Goal: Information Seeking & Learning: Compare options

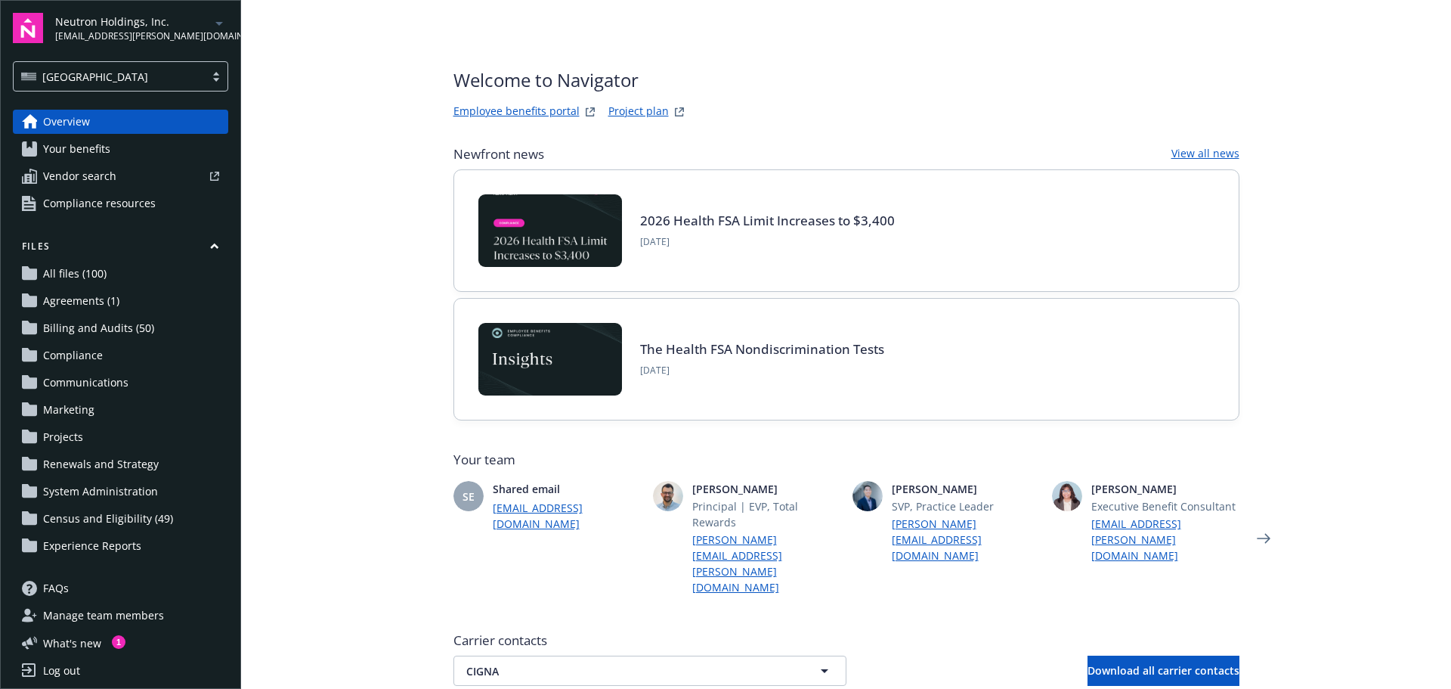
click at [530, 104] on link "Employee benefits portal" at bounding box center [516, 112] width 126 height 18
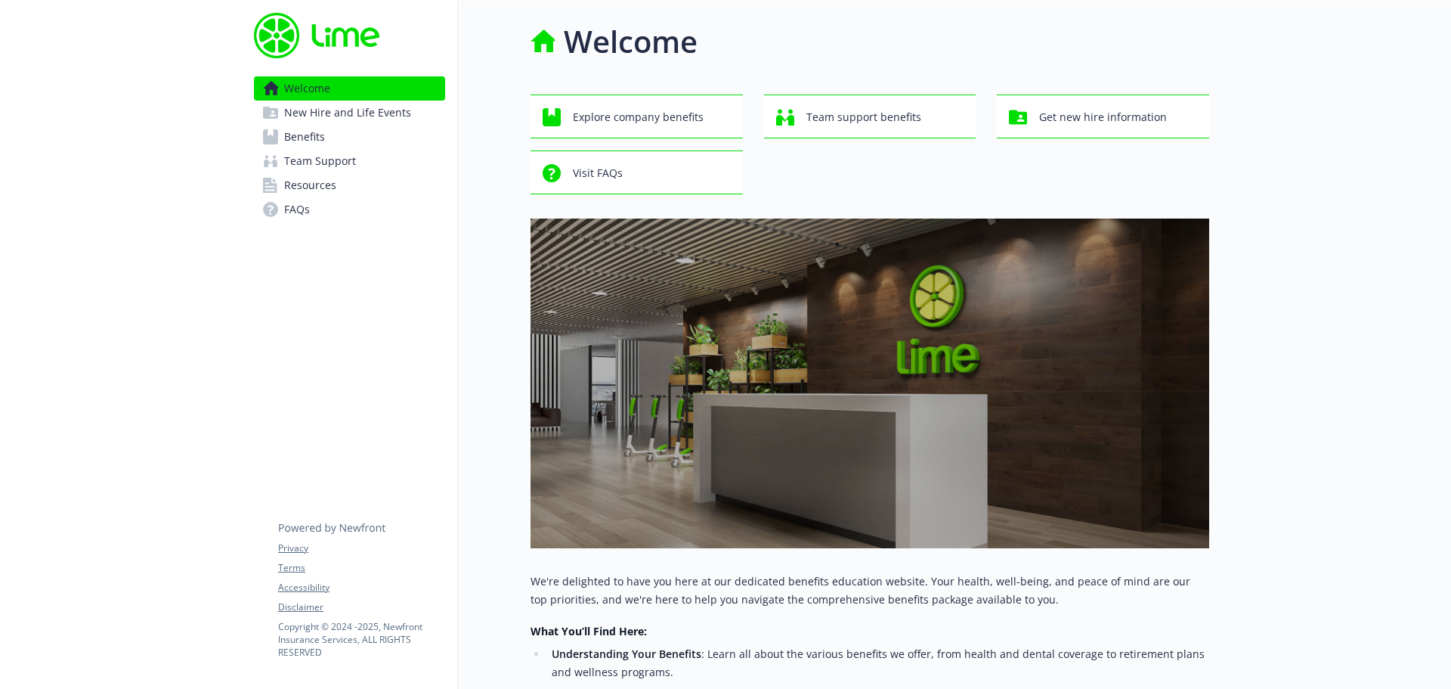
click at [169, 265] on div at bounding box center [121, 523] width 242 height 1045
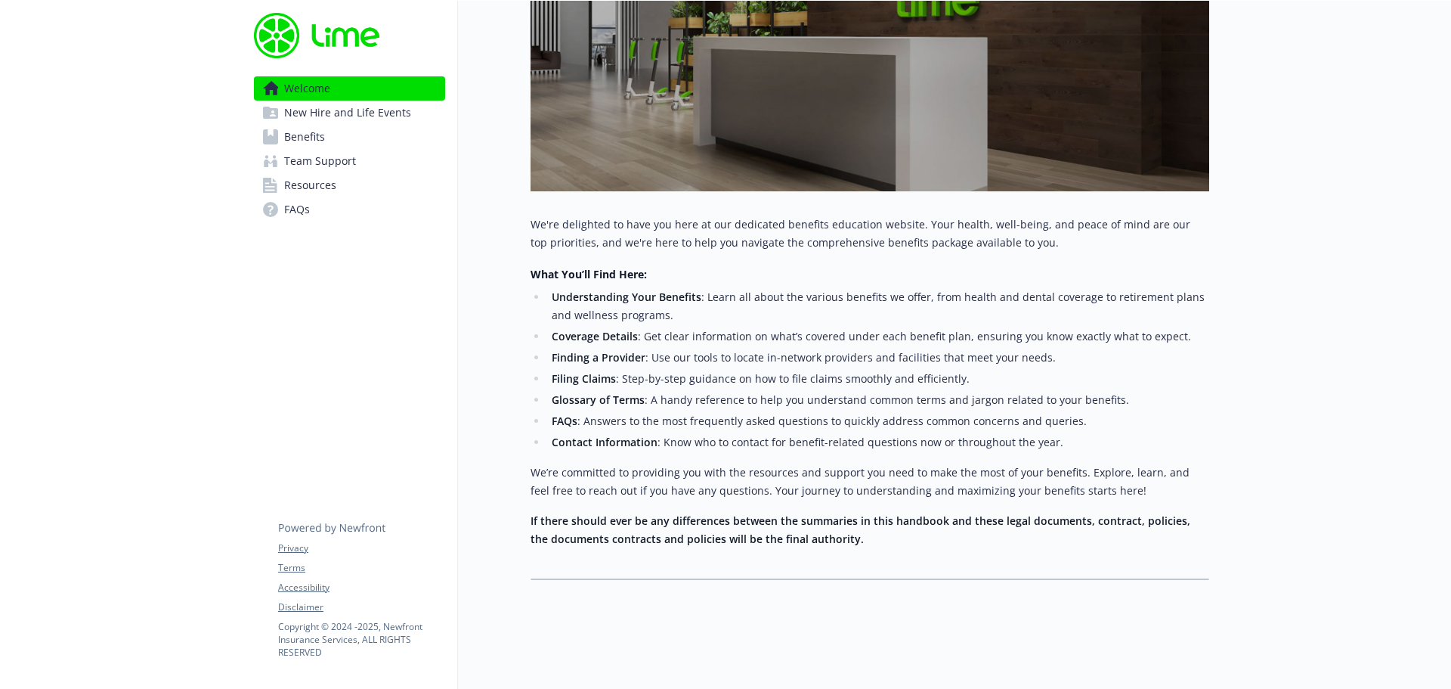
scroll to position [24, 0]
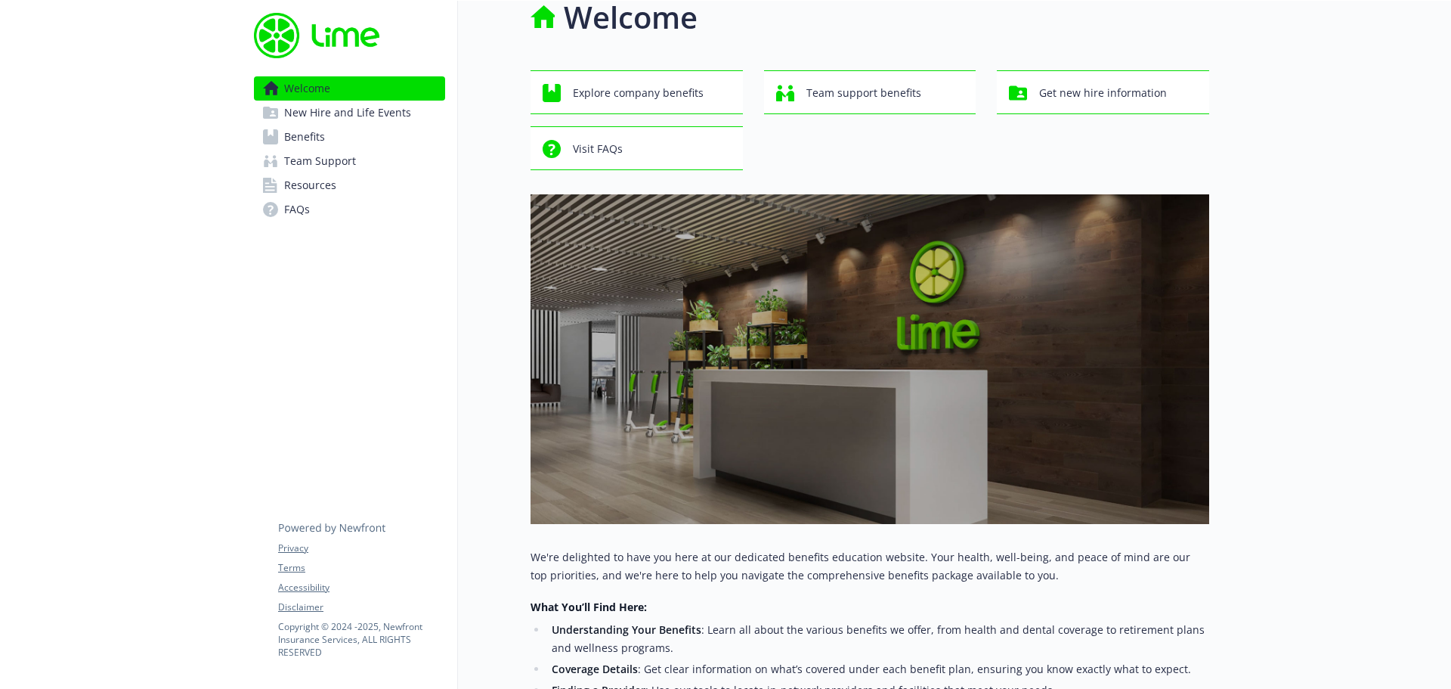
click at [311, 132] on span "Benefits" at bounding box center [304, 137] width 41 height 24
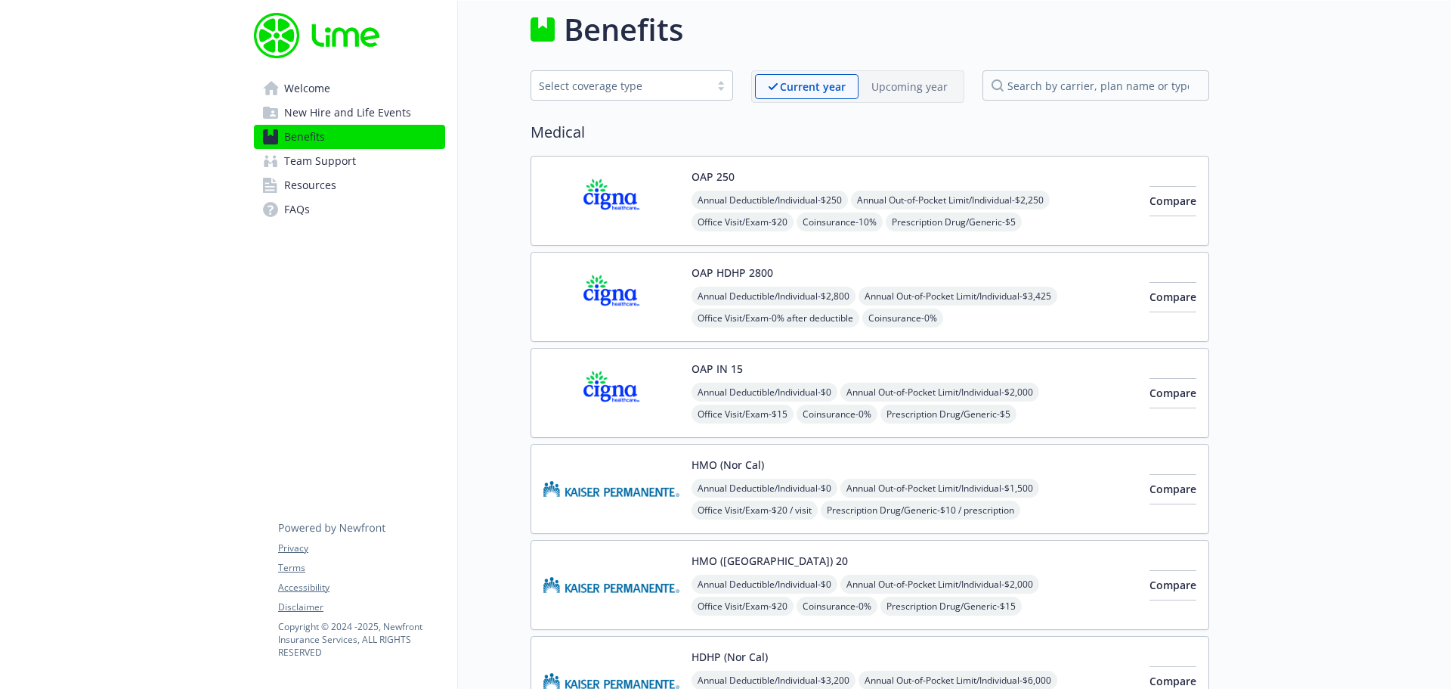
scroll to position [24, 0]
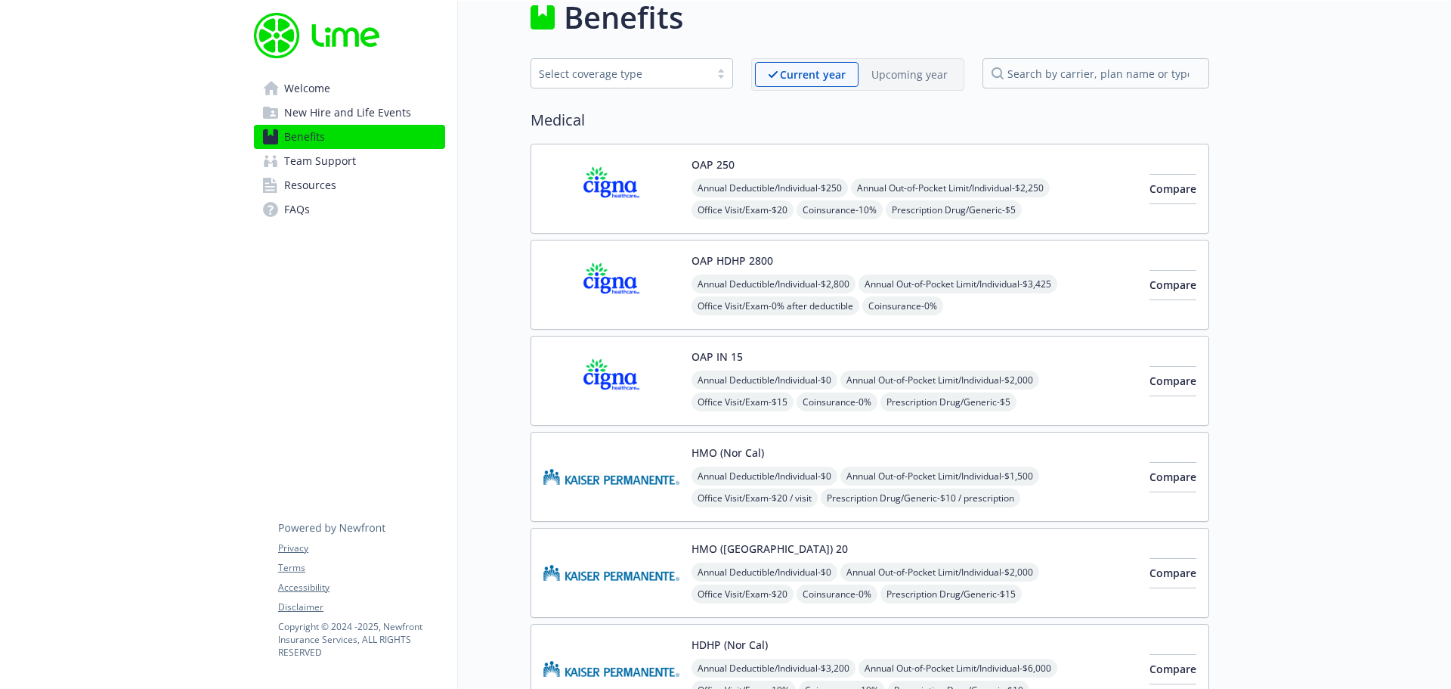
click at [899, 81] on p "Upcoming year" at bounding box center [909, 75] width 76 height 16
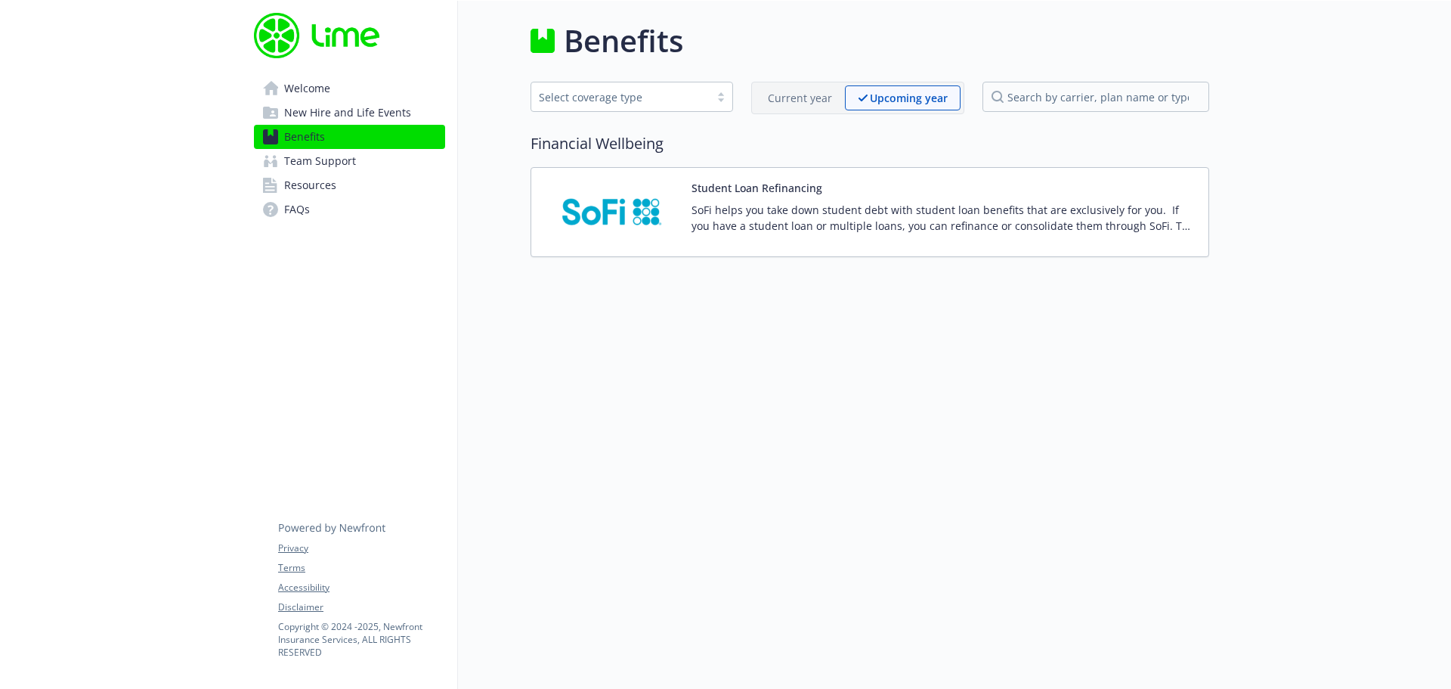
click at [288, 141] on span "Benefits" at bounding box center [304, 137] width 41 height 24
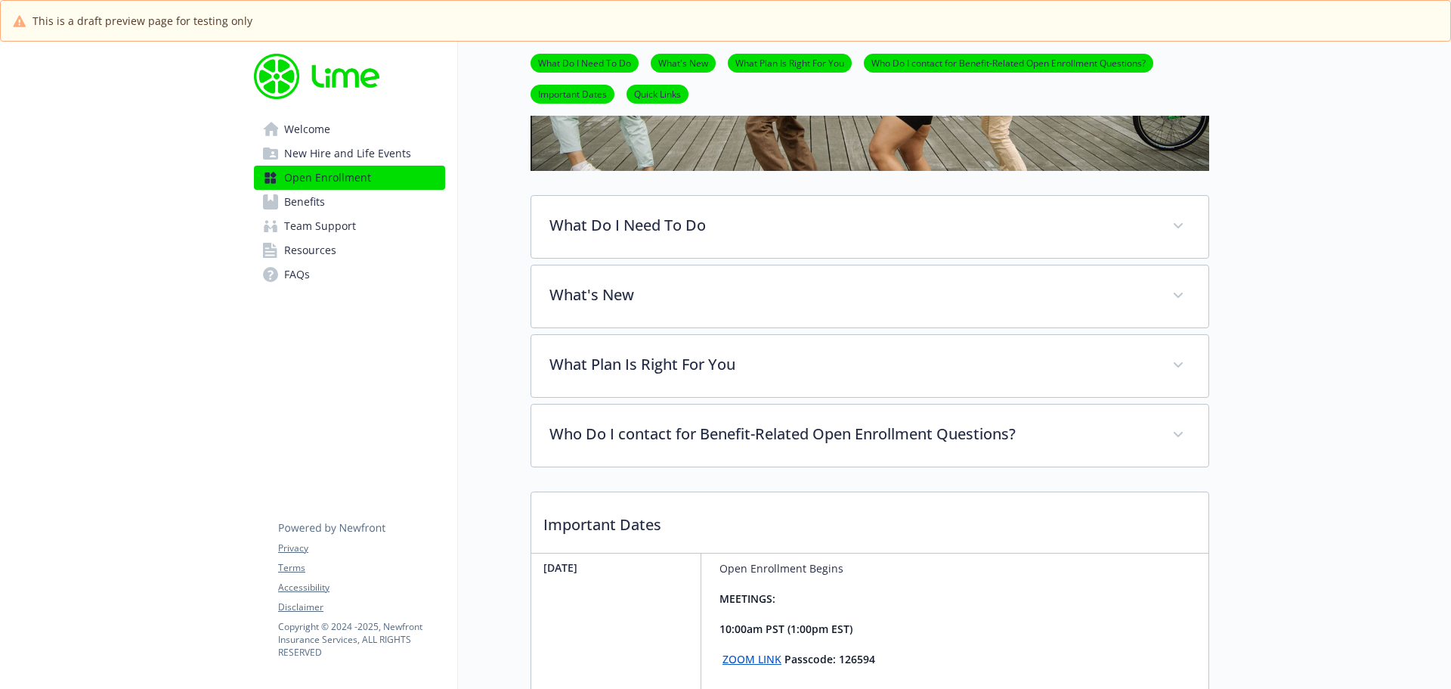
scroll to position [370, 0]
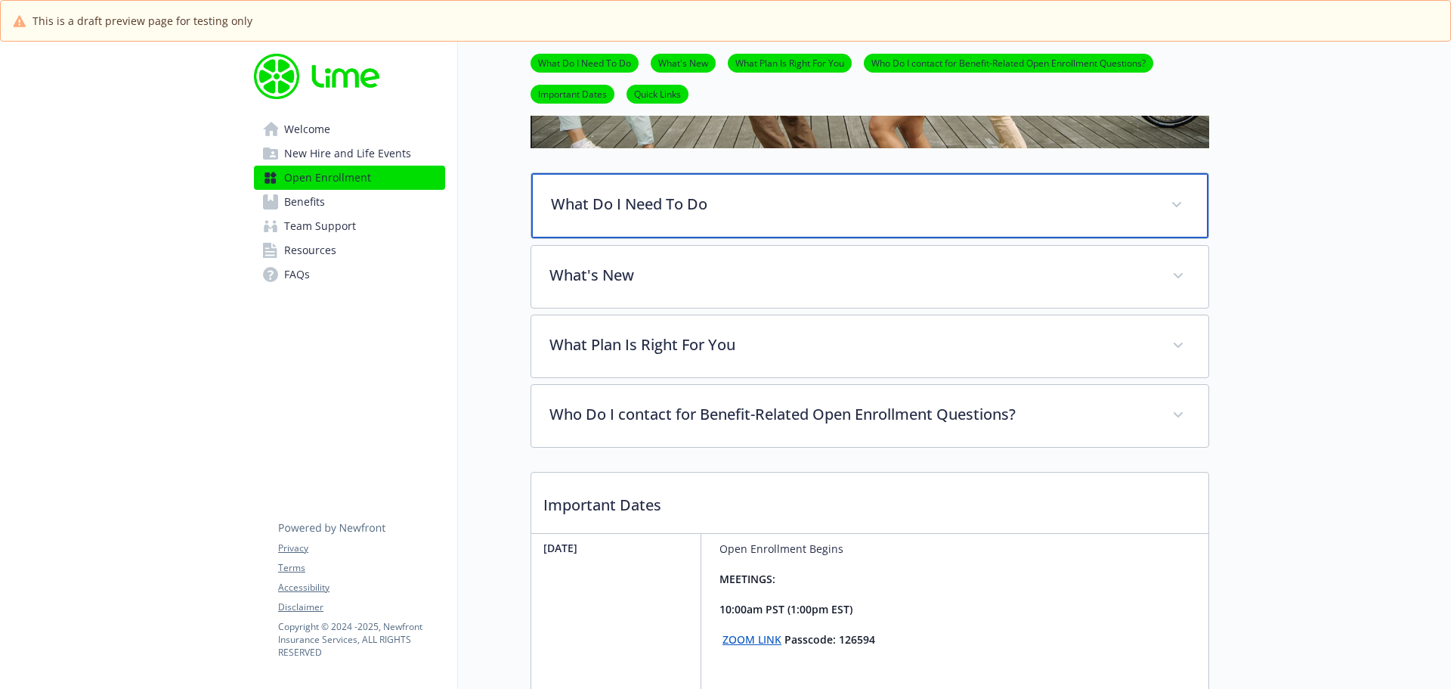
click at [643, 204] on p "What Do I Need To Do" at bounding box center [852, 204] width 602 height 23
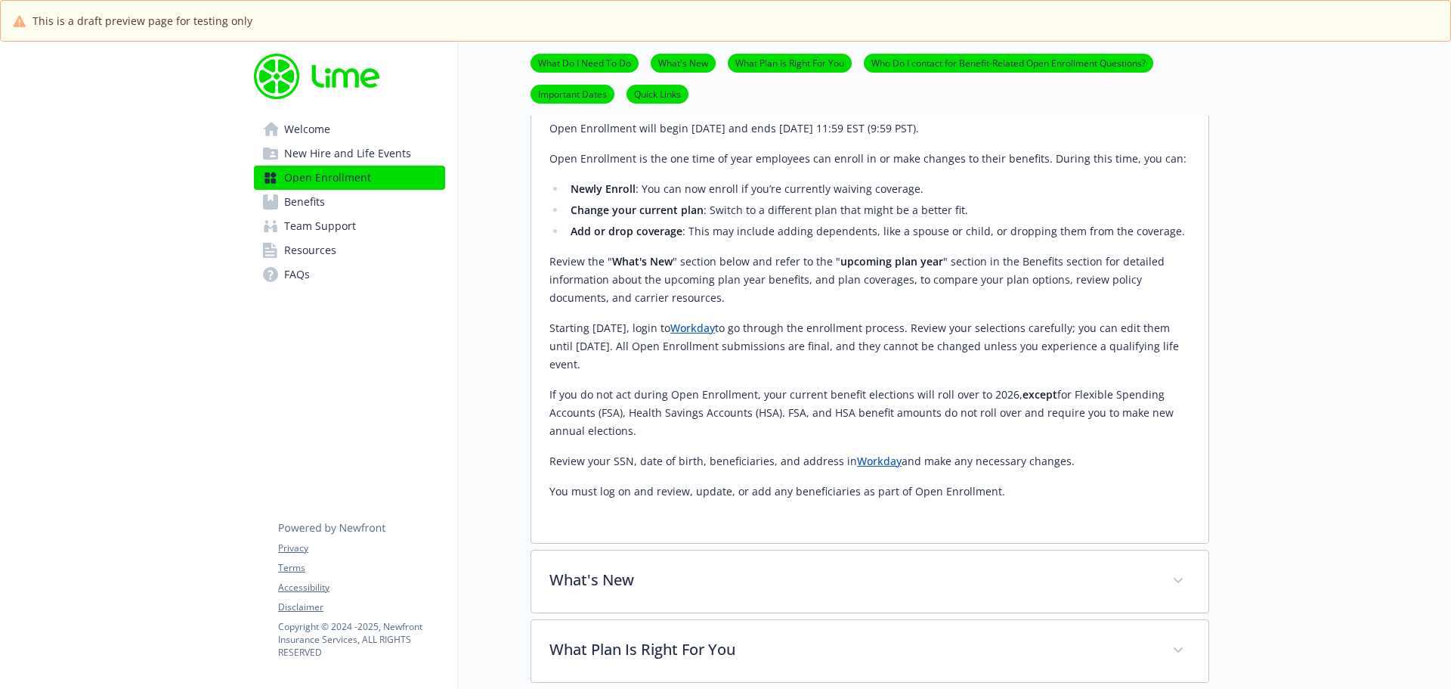
scroll to position [514, 0]
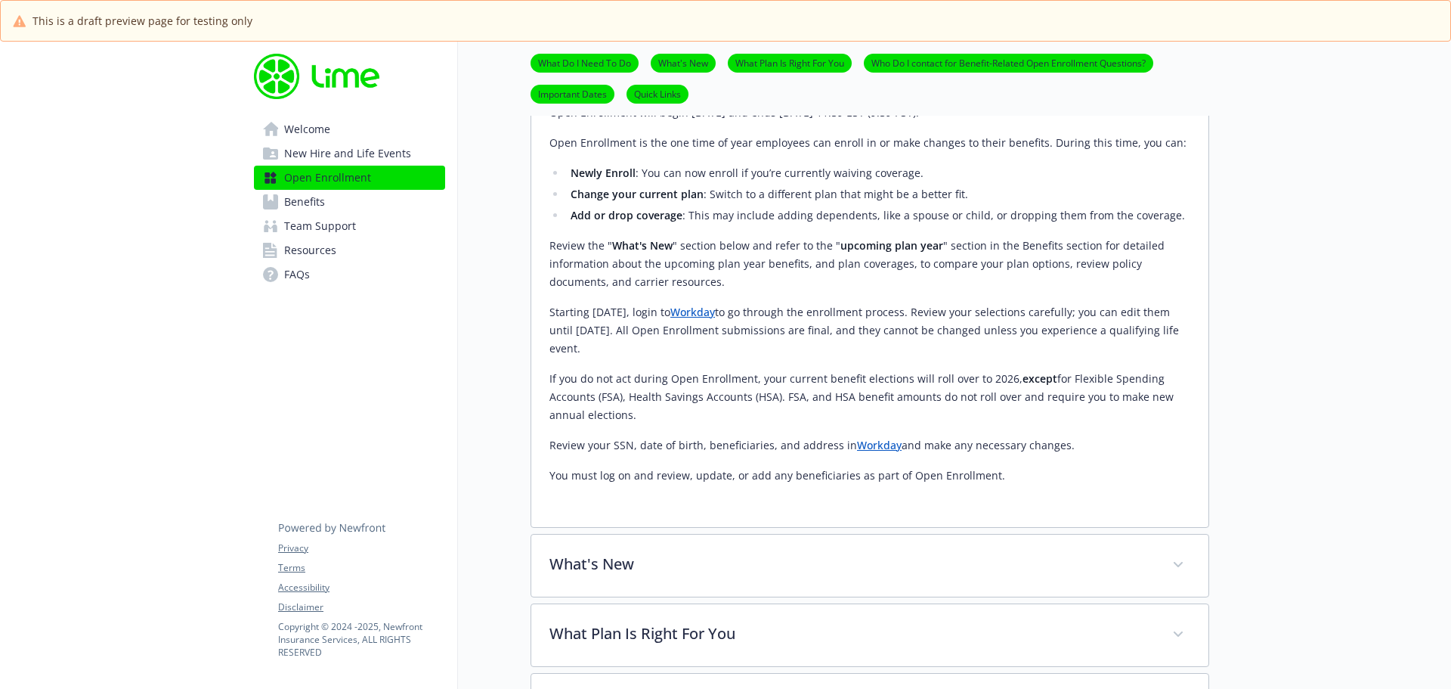
click at [715, 314] on link "Workday" at bounding box center [692, 312] width 45 height 14
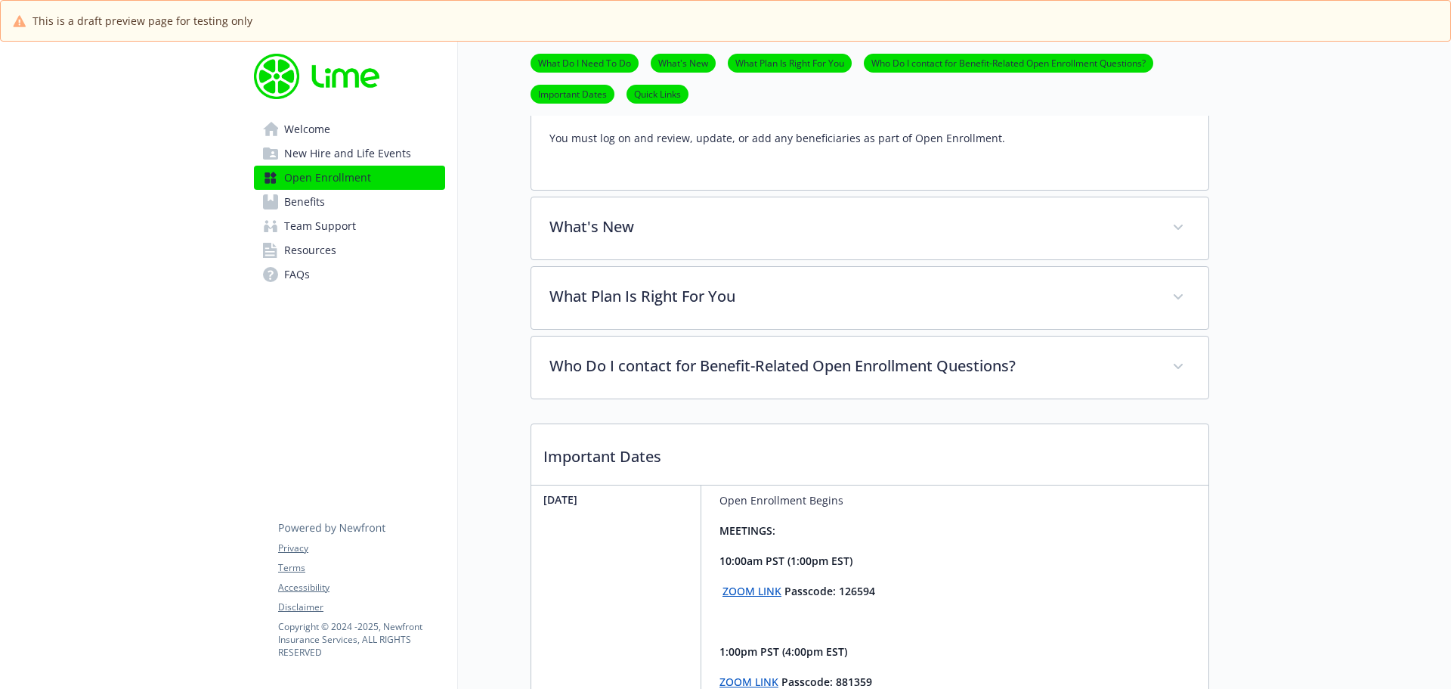
scroll to position [856, 0]
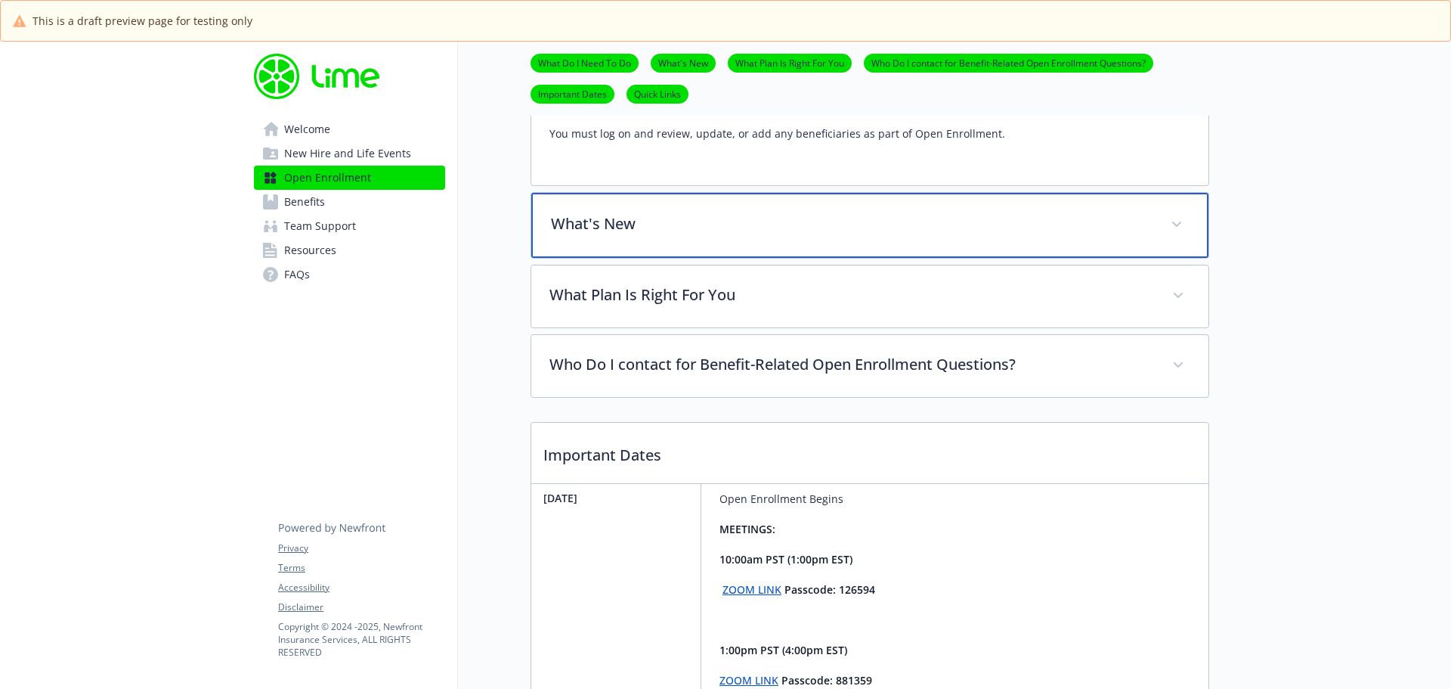
click at [614, 220] on p "What's New" at bounding box center [852, 223] width 602 height 23
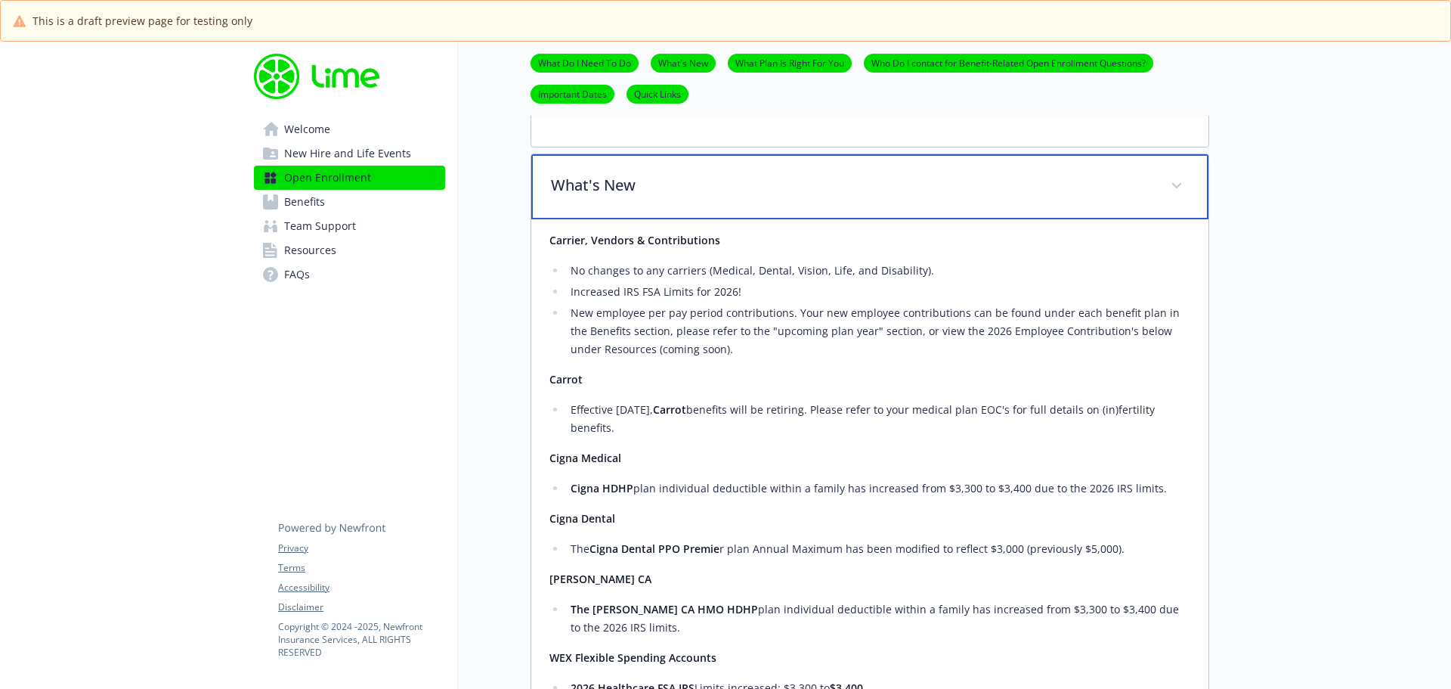
scroll to position [897, 0]
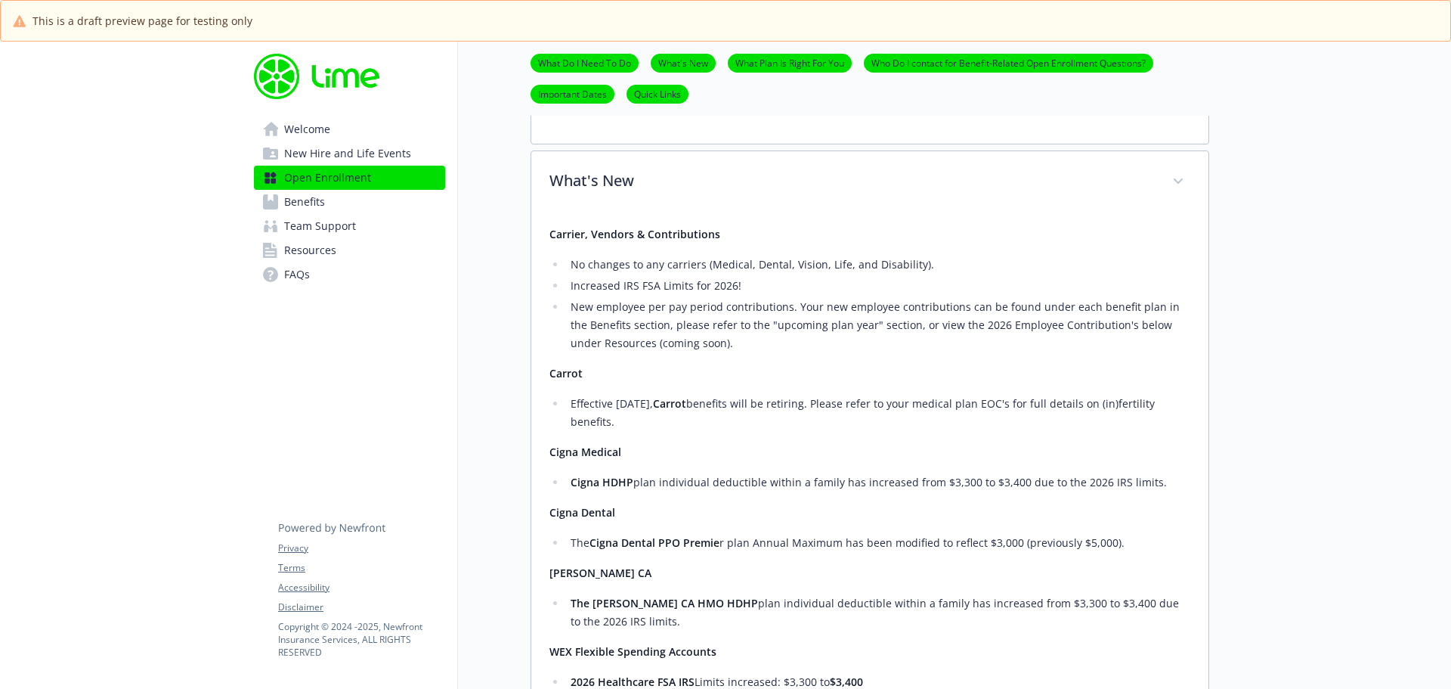
click at [636, 427] on li "Effective [DATE], Carrot benefits will be retiring. Please refer to your medica…" at bounding box center [878, 413] width 624 height 36
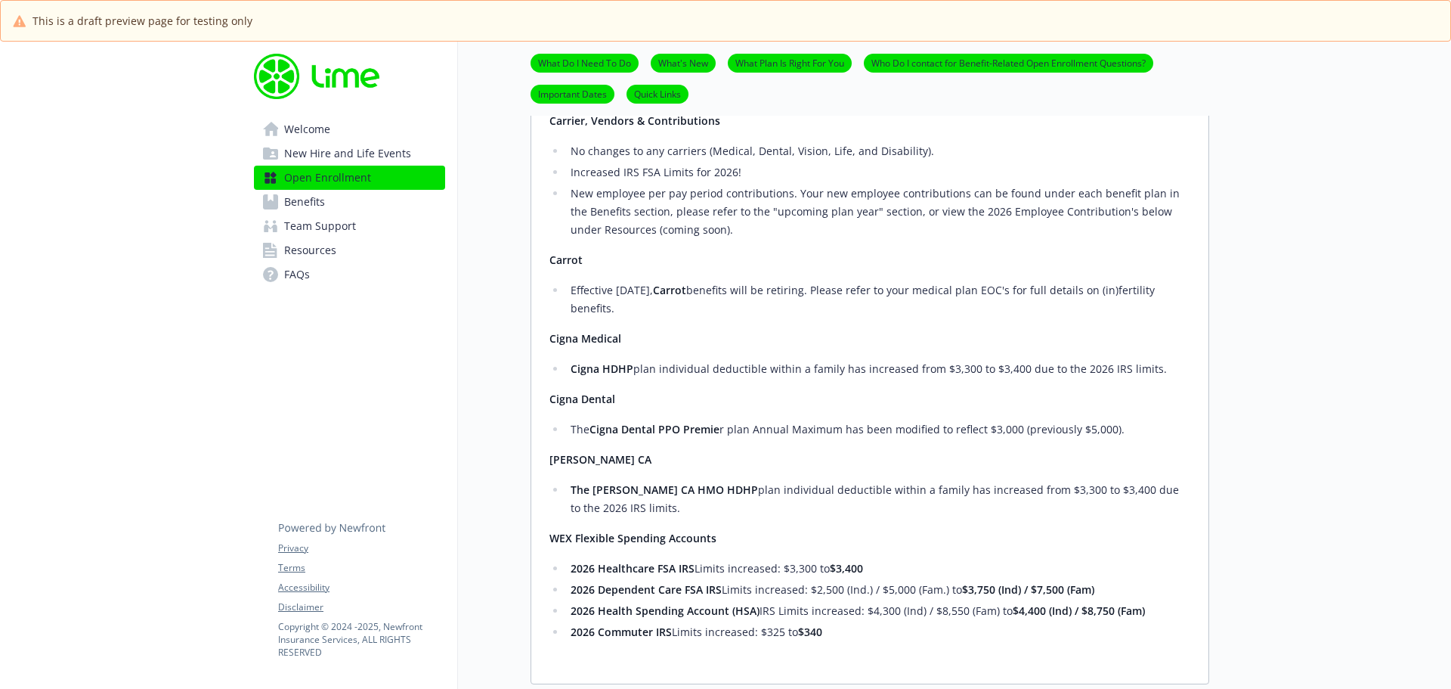
scroll to position [1005, 0]
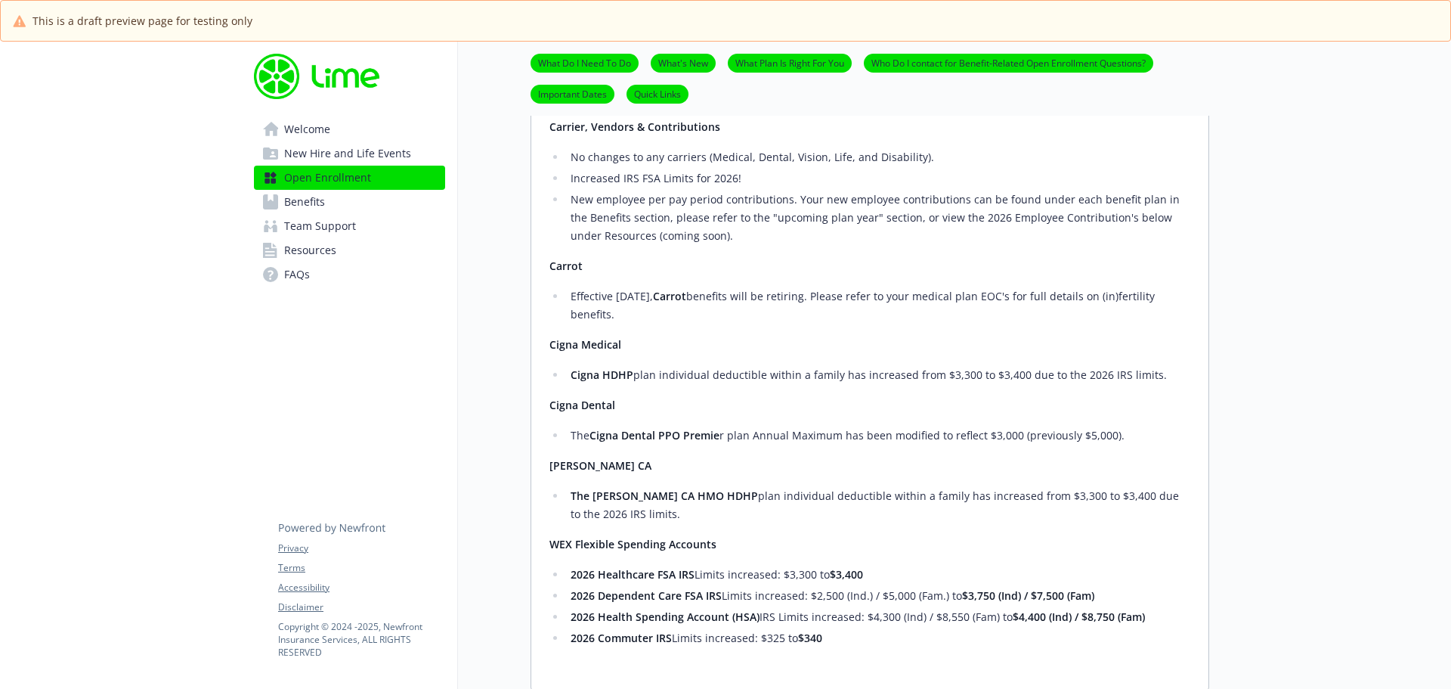
click at [607, 295] on li "Effective [DATE], Carrot benefits will be retiring. Please refer to your medica…" at bounding box center [878, 305] width 624 height 36
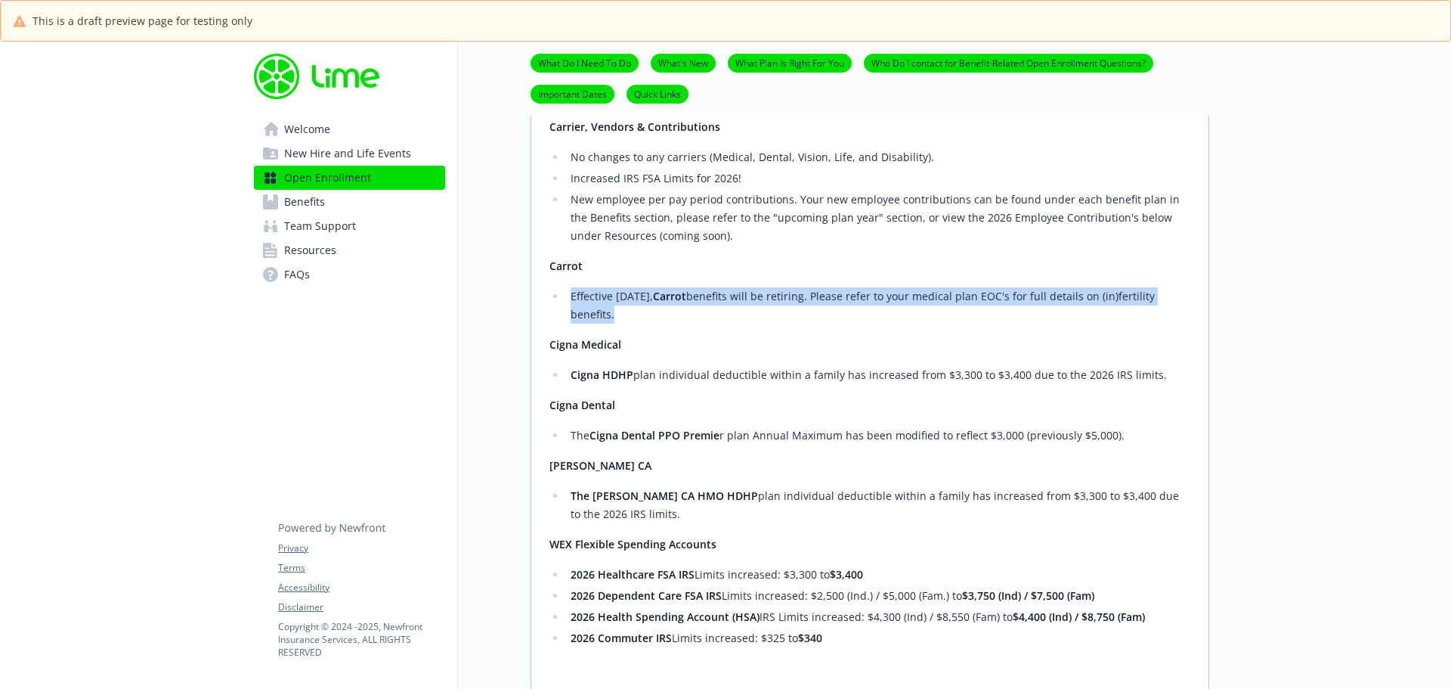
drag, startPoint x: 573, startPoint y: 293, endPoint x: 611, endPoint y: 311, distance: 42.6
click at [611, 311] on li "Effective [DATE], Carrot benefits will be retiring. Please refer to your medica…" at bounding box center [878, 305] width 624 height 36
copy li "Effective [DATE], Carrot benefits will be retiring. Please refer to your medica…"
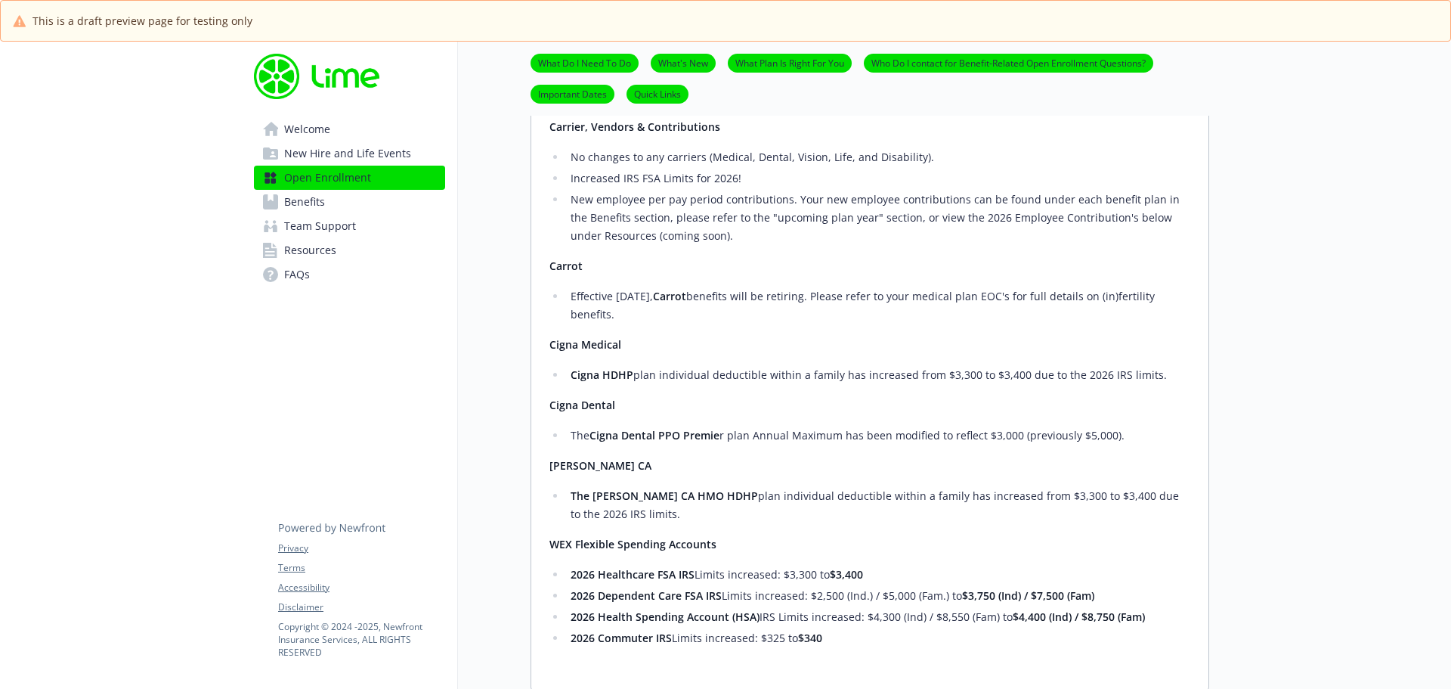
click at [1314, 309] on div at bounding box center [1330, 232] width 242 height 2391
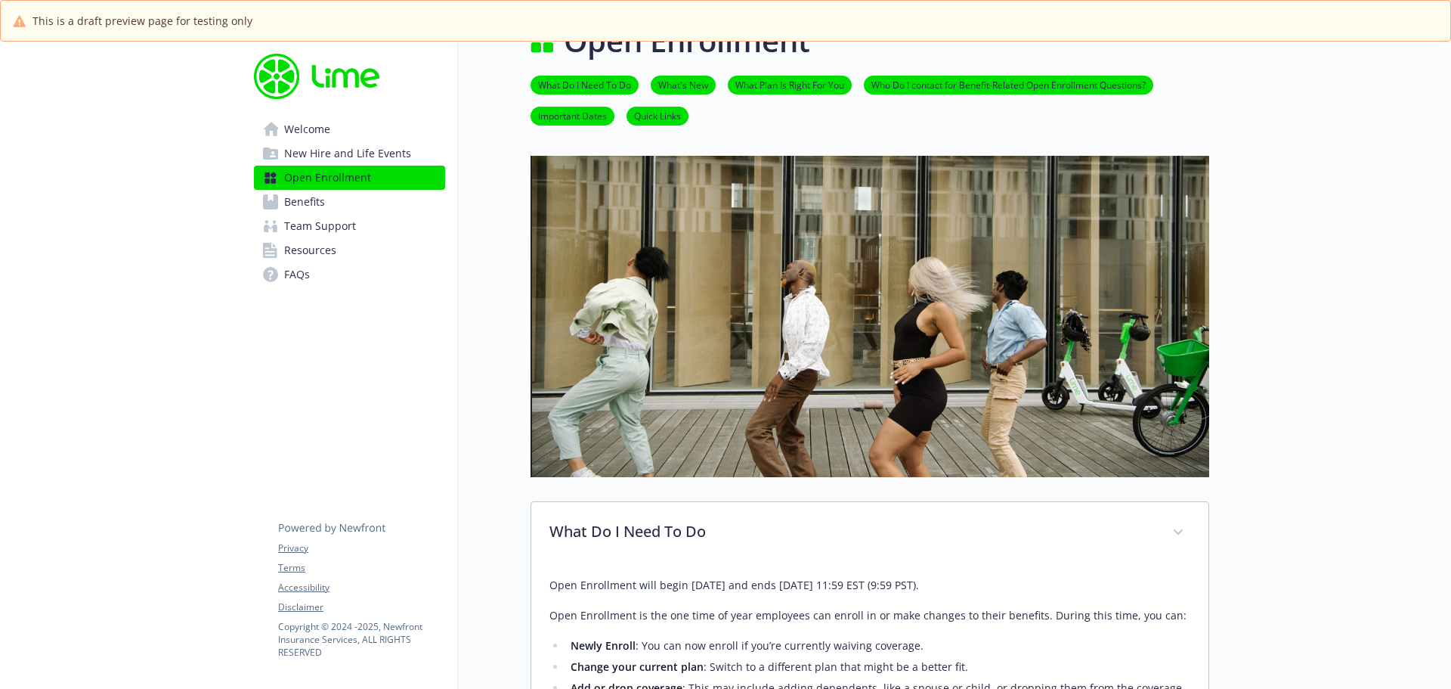
scroll to position [0, 0]
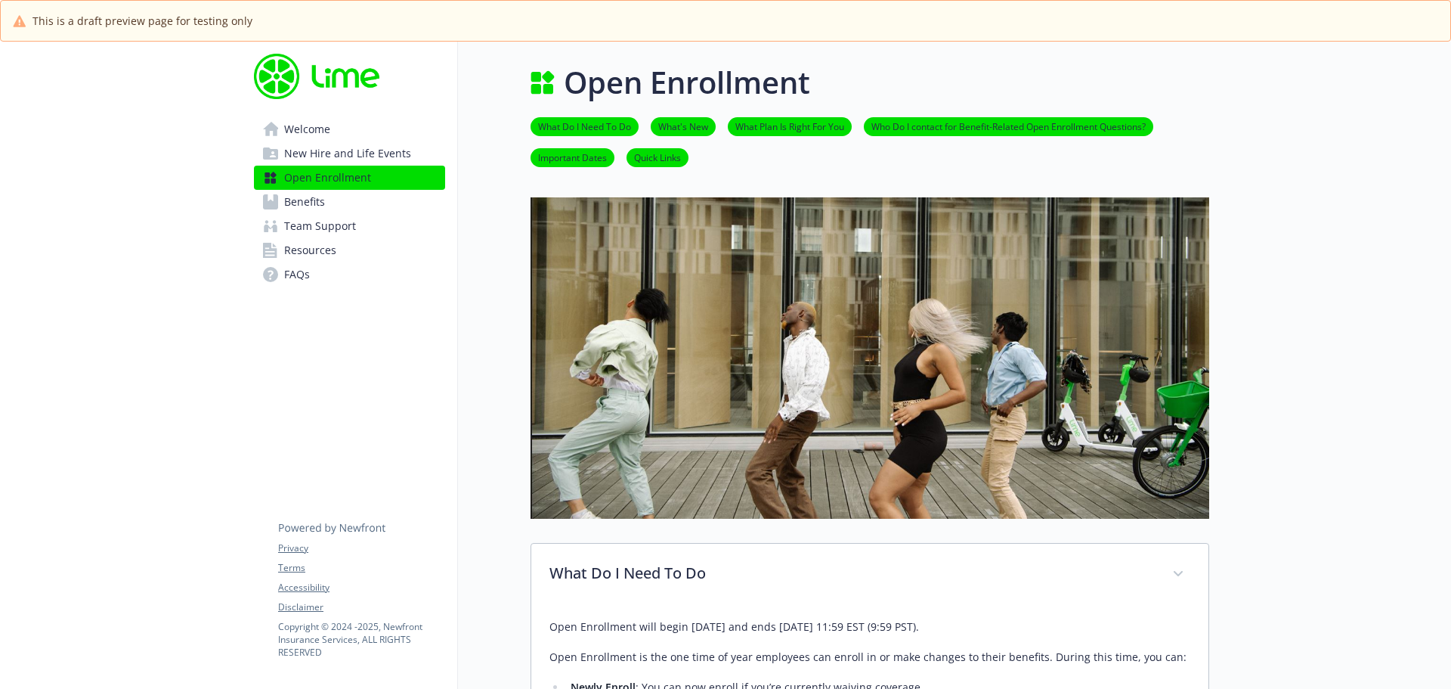
click at [296, 193] on span "Benefits" at bounding box center [304, 202] width 41 height 24
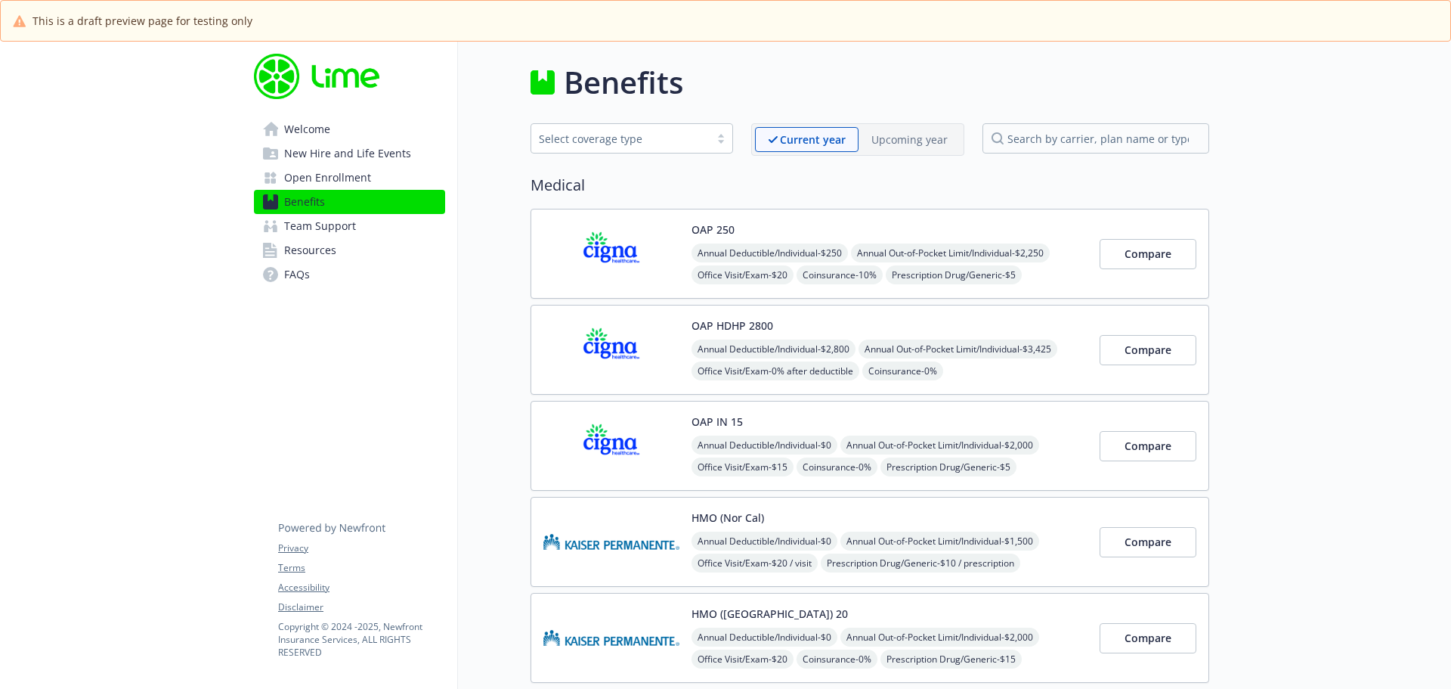
drag, startPoint x: 915, startPoint y: 121, endPoint x: 904, endPoint y: 132, distance: 15.5
click at [903, 137] on p "Upcoming year" at bounding box center [909, 140] width 76 height 16
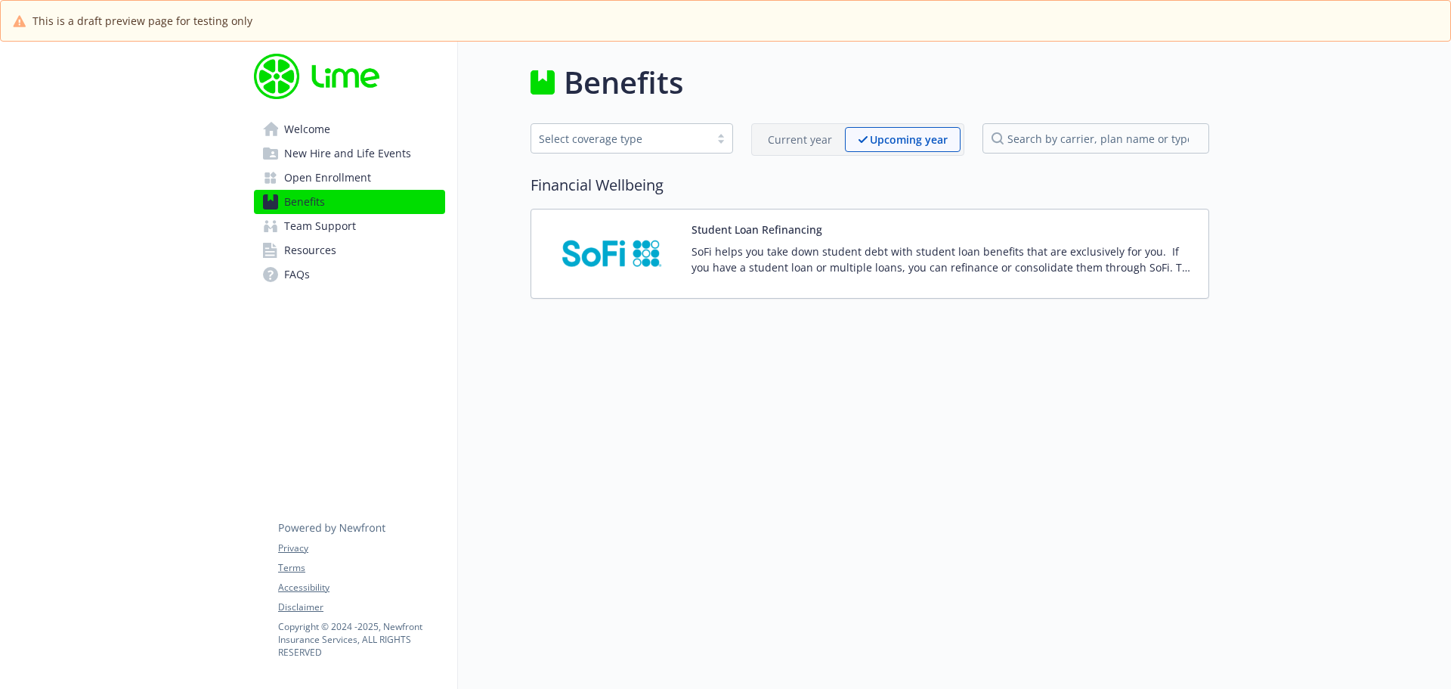
click at [302, 181] on span "Open Enrollment" at bounding box center [327, 178] width 87 height 24
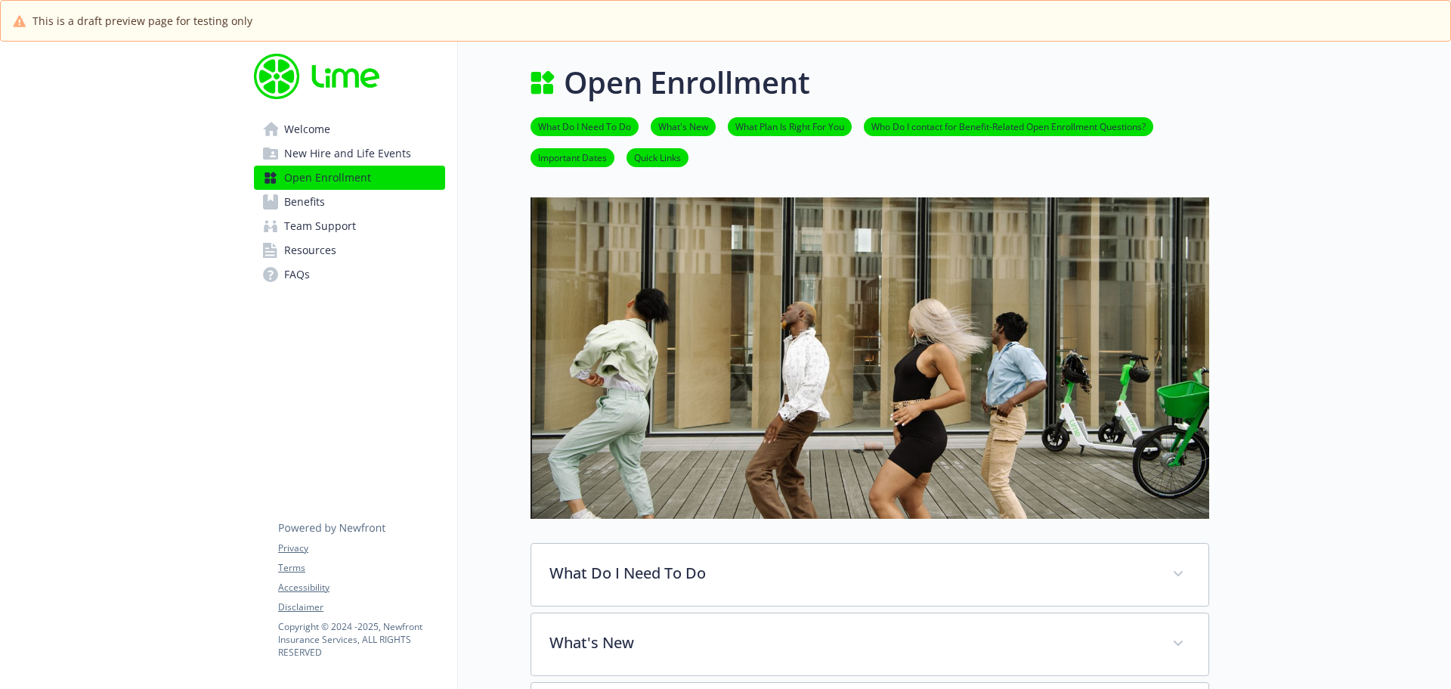
click at [284, 201] on span "Benefits" at bounding box center [304, 202] width 41 height 24
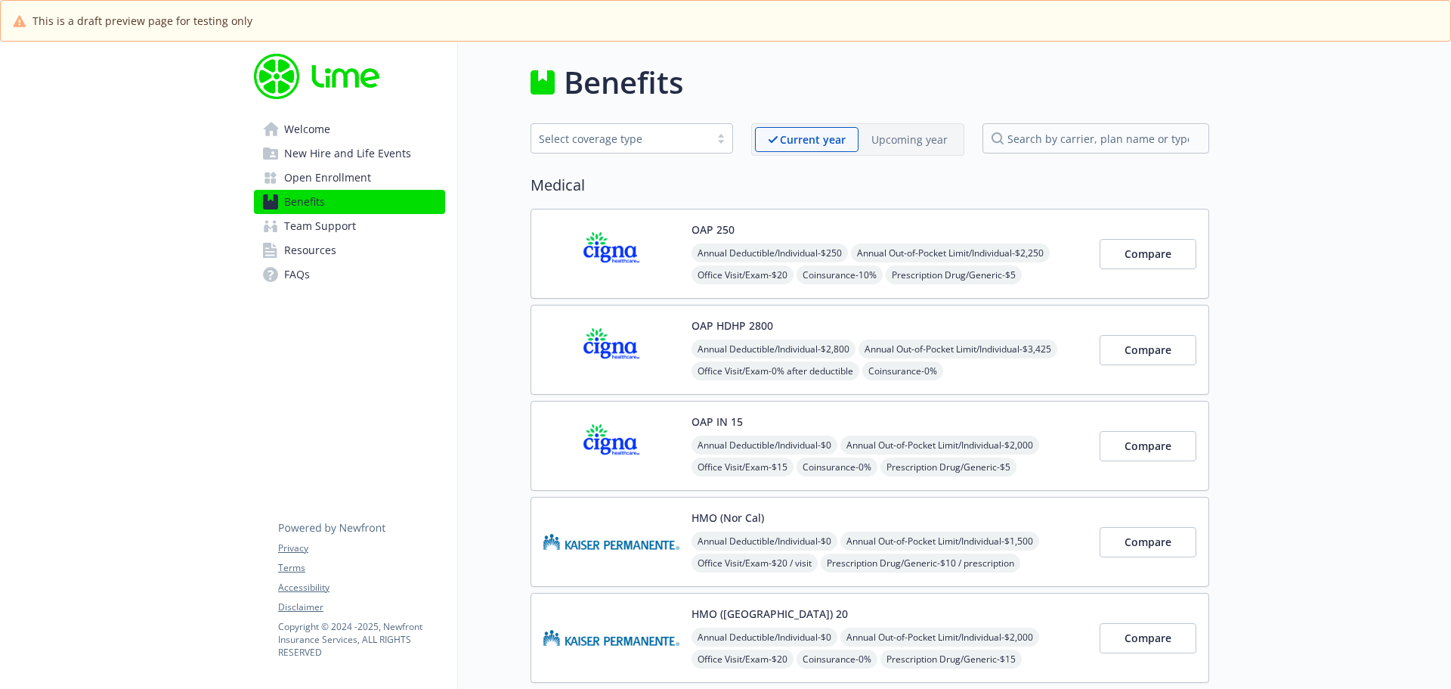
click at [320, 181] on span "Open Enrollment" at bounding box center [327, 178] width 87 height 24
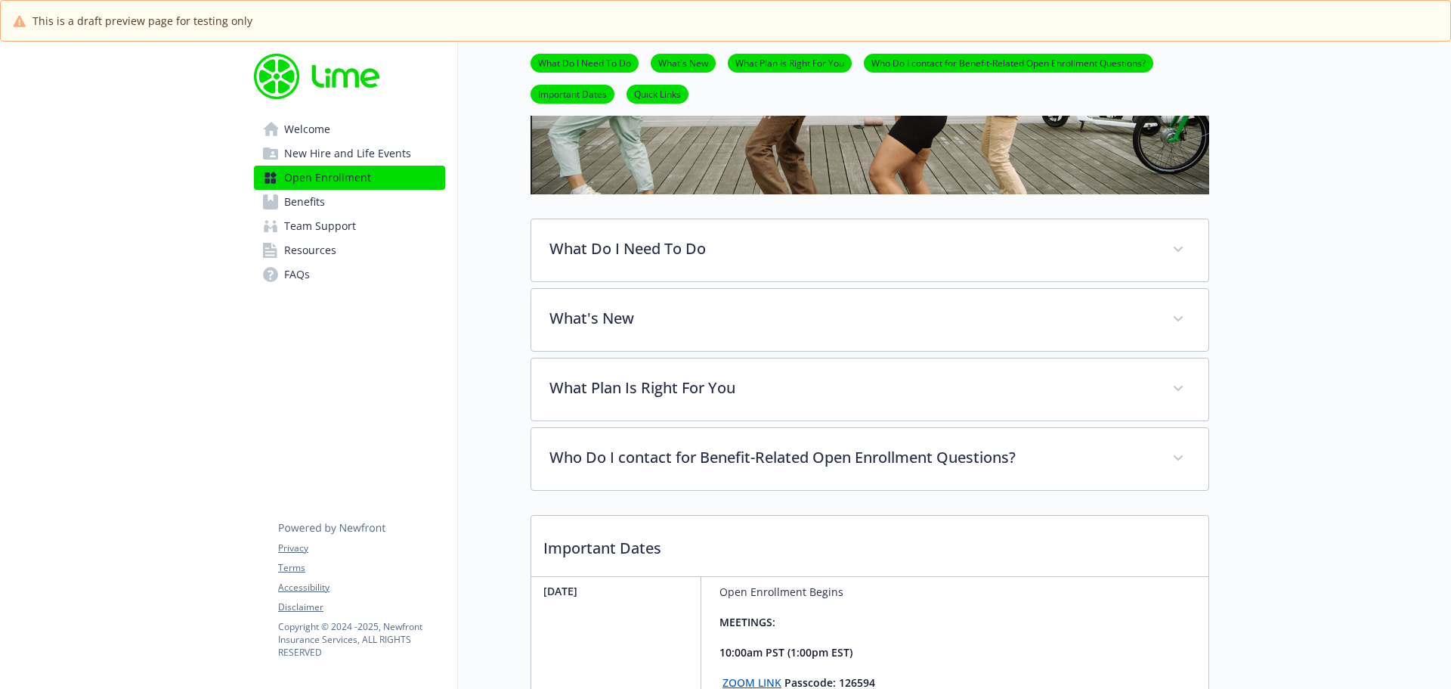
scroll to position [326, 0]
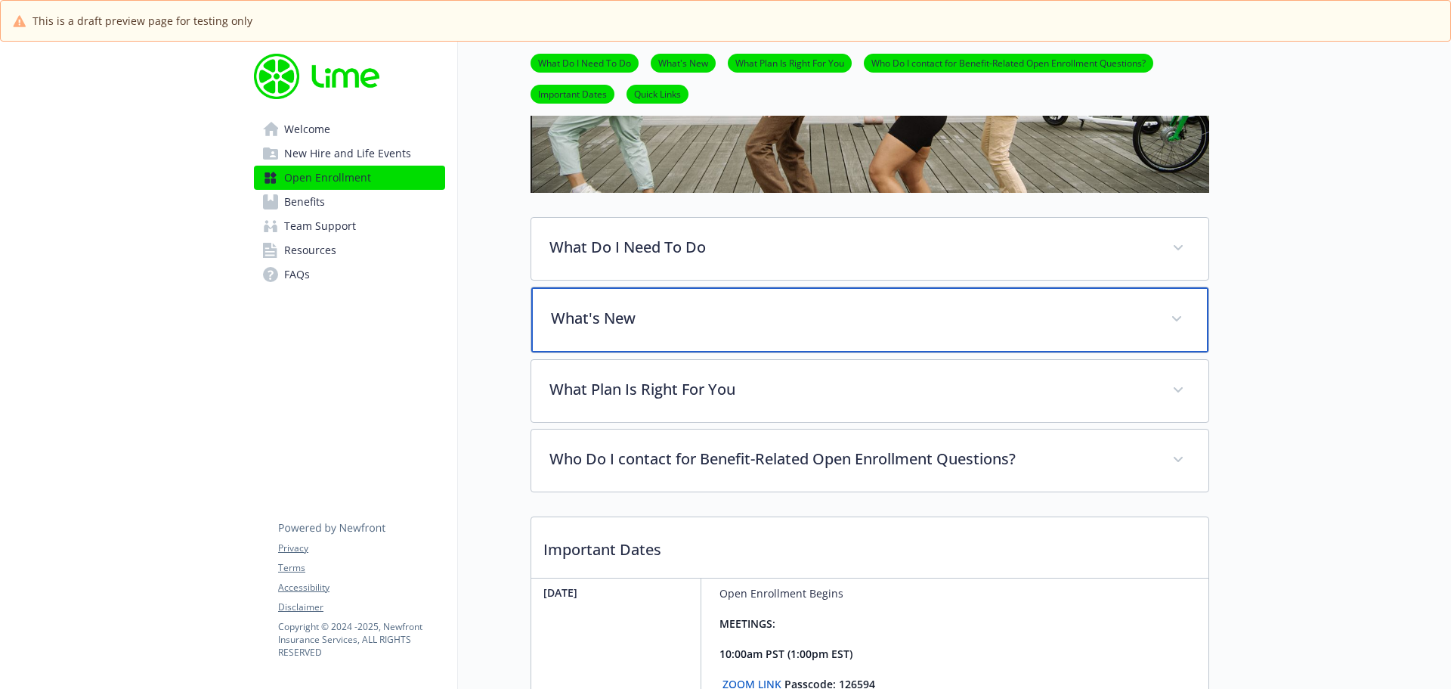
click at [582, 320] on p "What's New" at bounding box center [852, 318] width 602 height 23
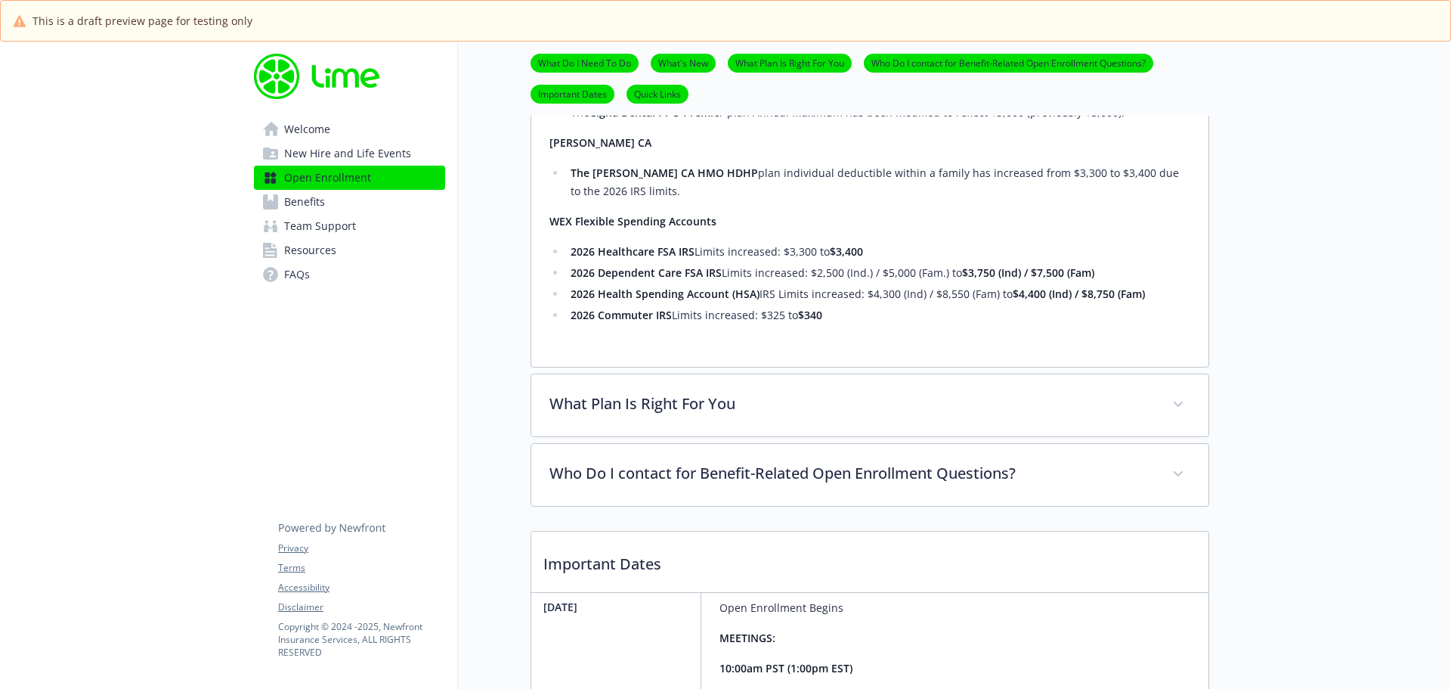
scroll to position [1019, 0]
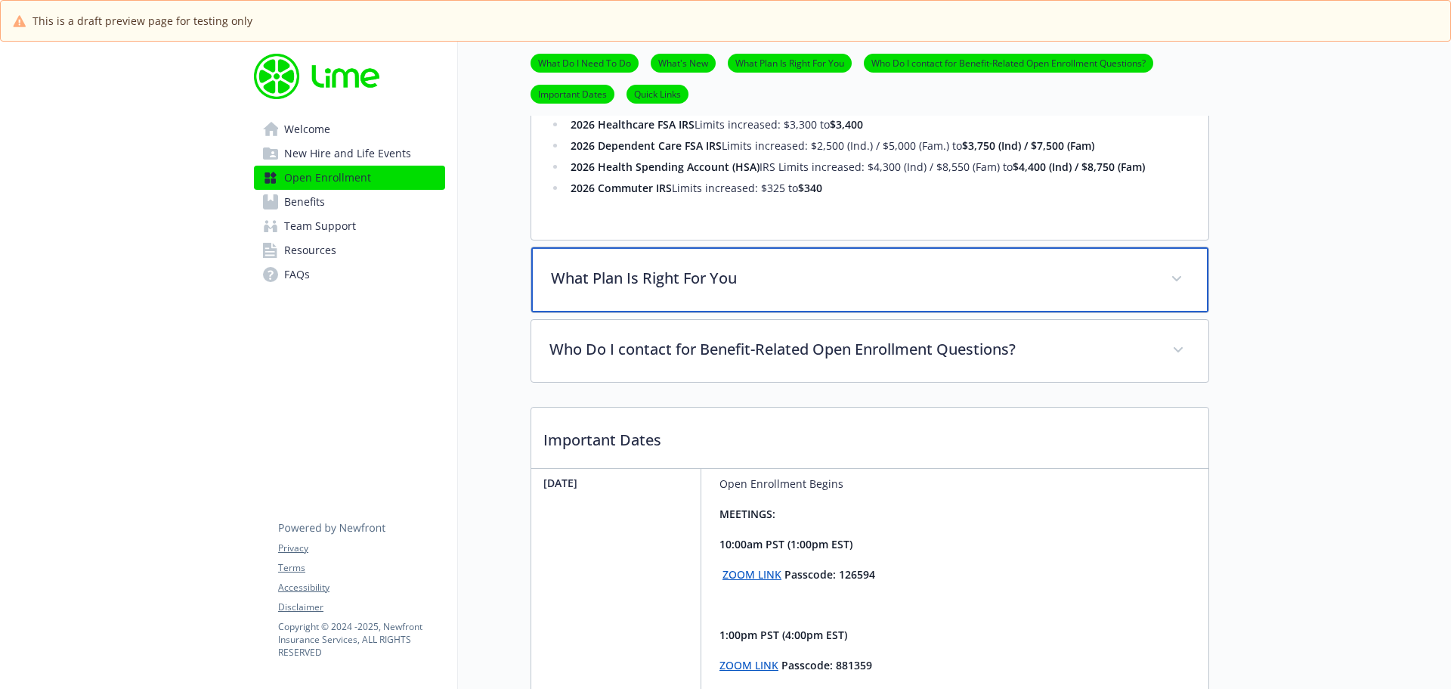
click at [708, 280] on p "What Plan Is Right For You" at bounding box center [852, 278] width 602 height 23
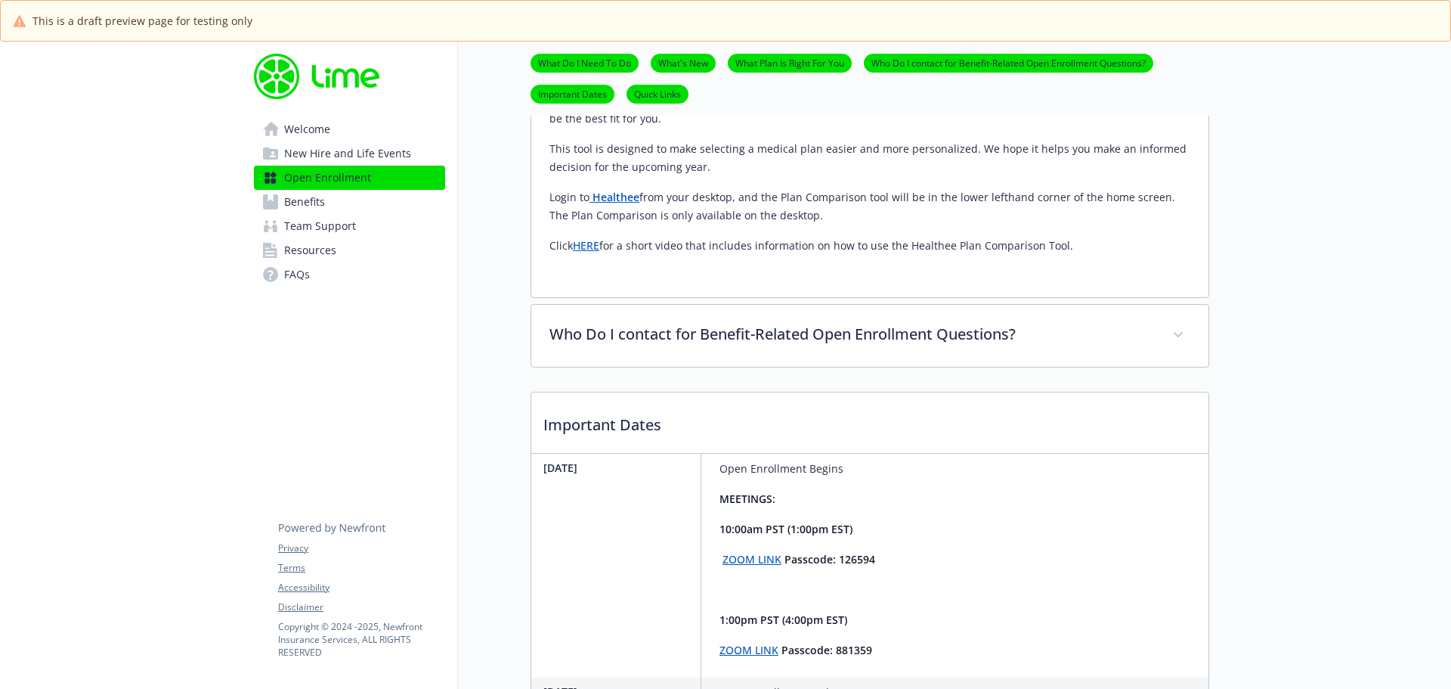
scroll to position [1360, 0]
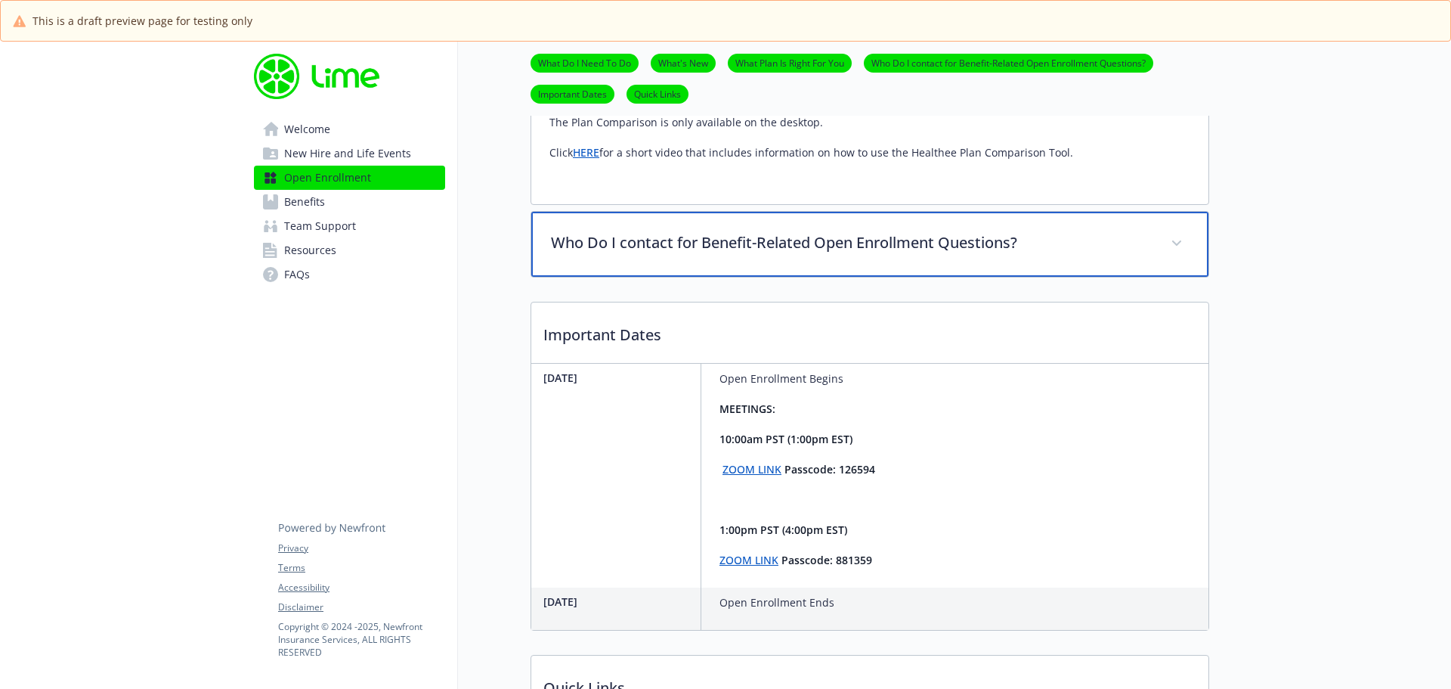
click at [837, 244] on p "Who Do I contact for Benefit-Related Open Enrollment Questions?" at bounding box center [852, 242] width 602 height 23
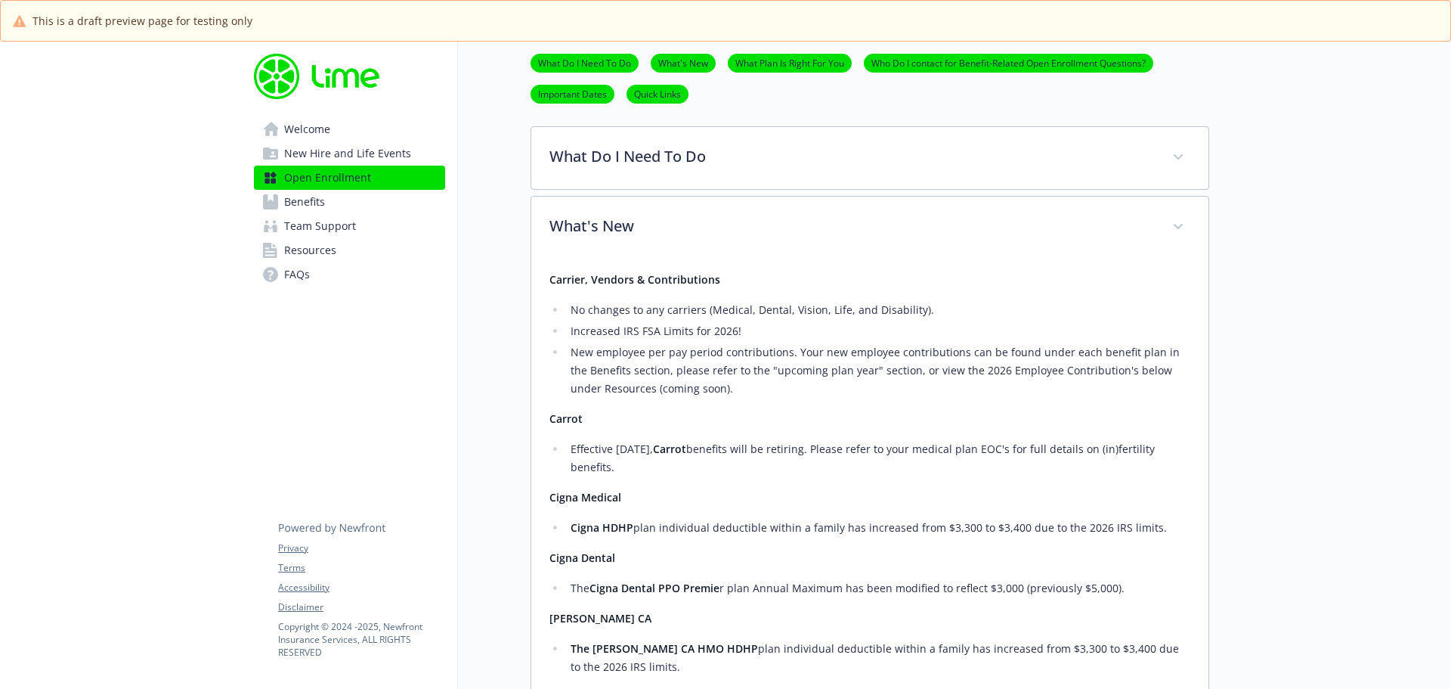
scroll to position [419, 0]
drag, startPoint x: 1445, startPoint y: 121, endPoint x: 1354, endPoint y: 175, distance: 105.8
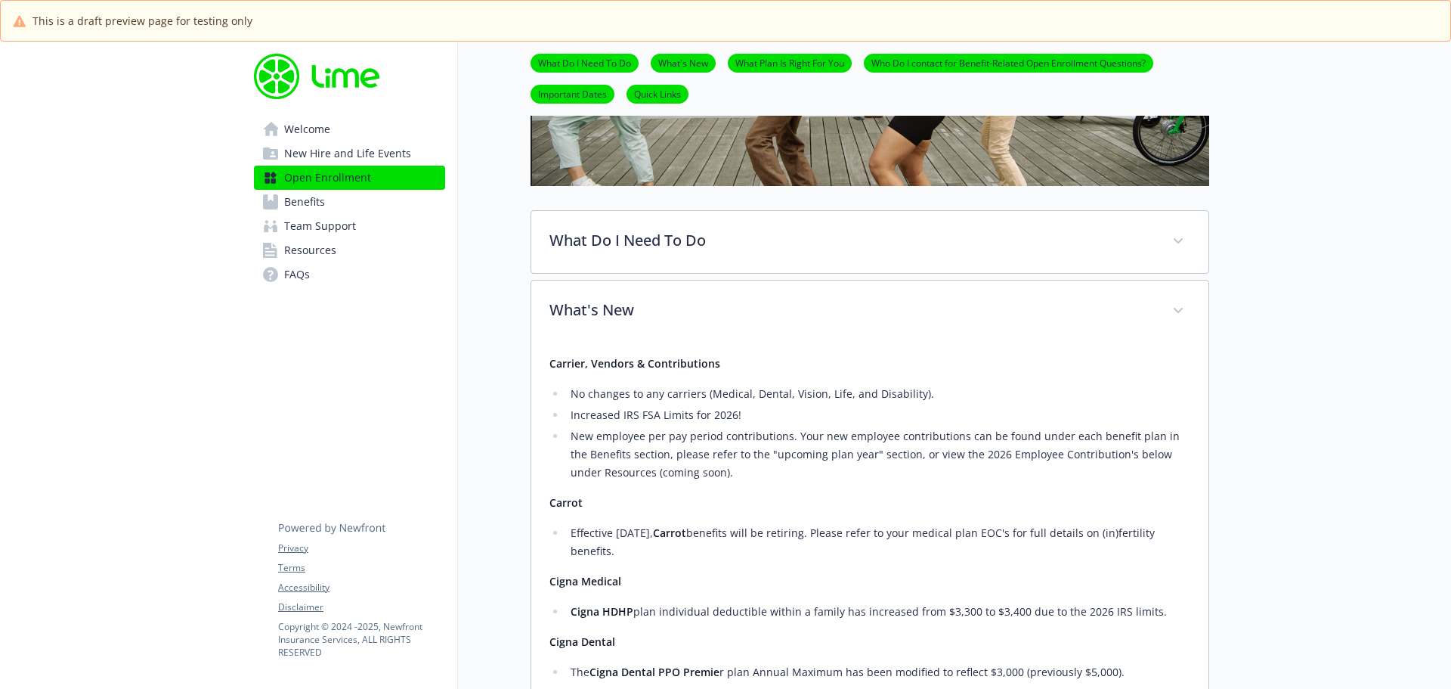
scroll to position [0, 0]
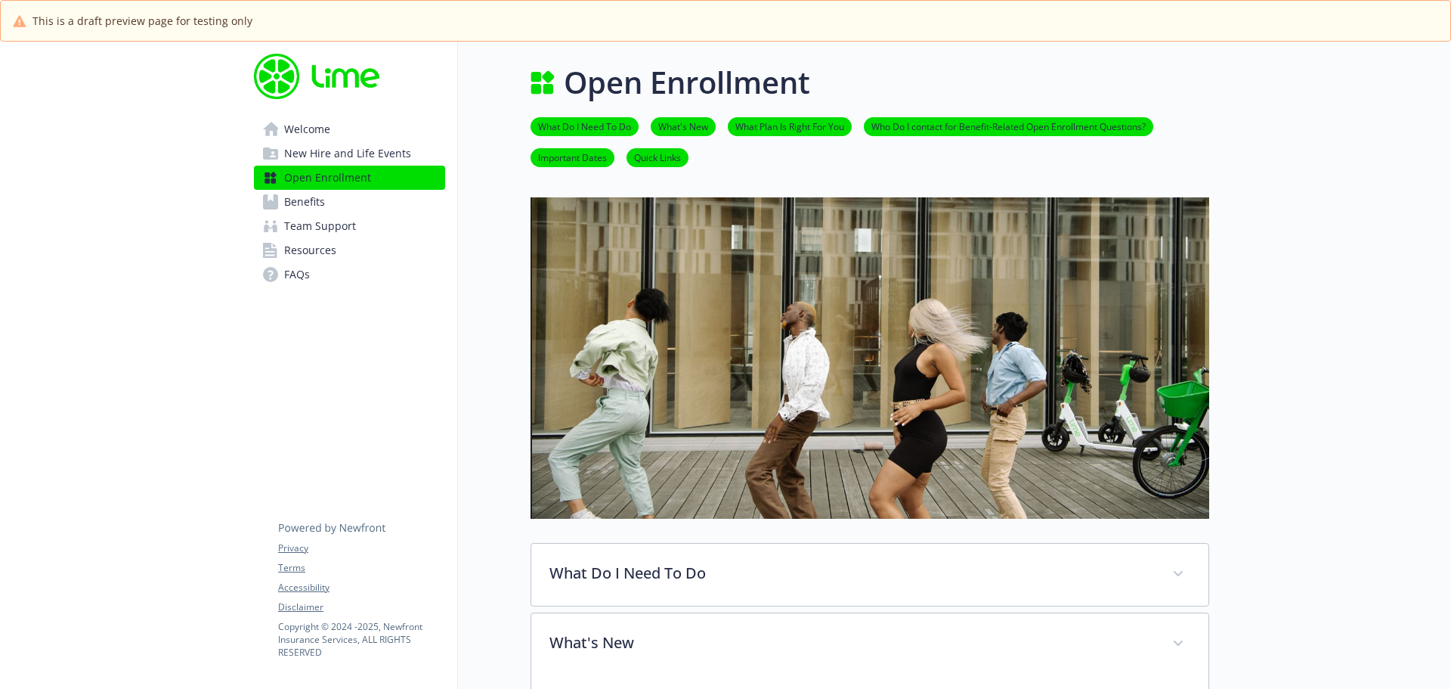
click at [303, 197] on span "Benefits" at bounding box center [304, 202] width 41 height 24
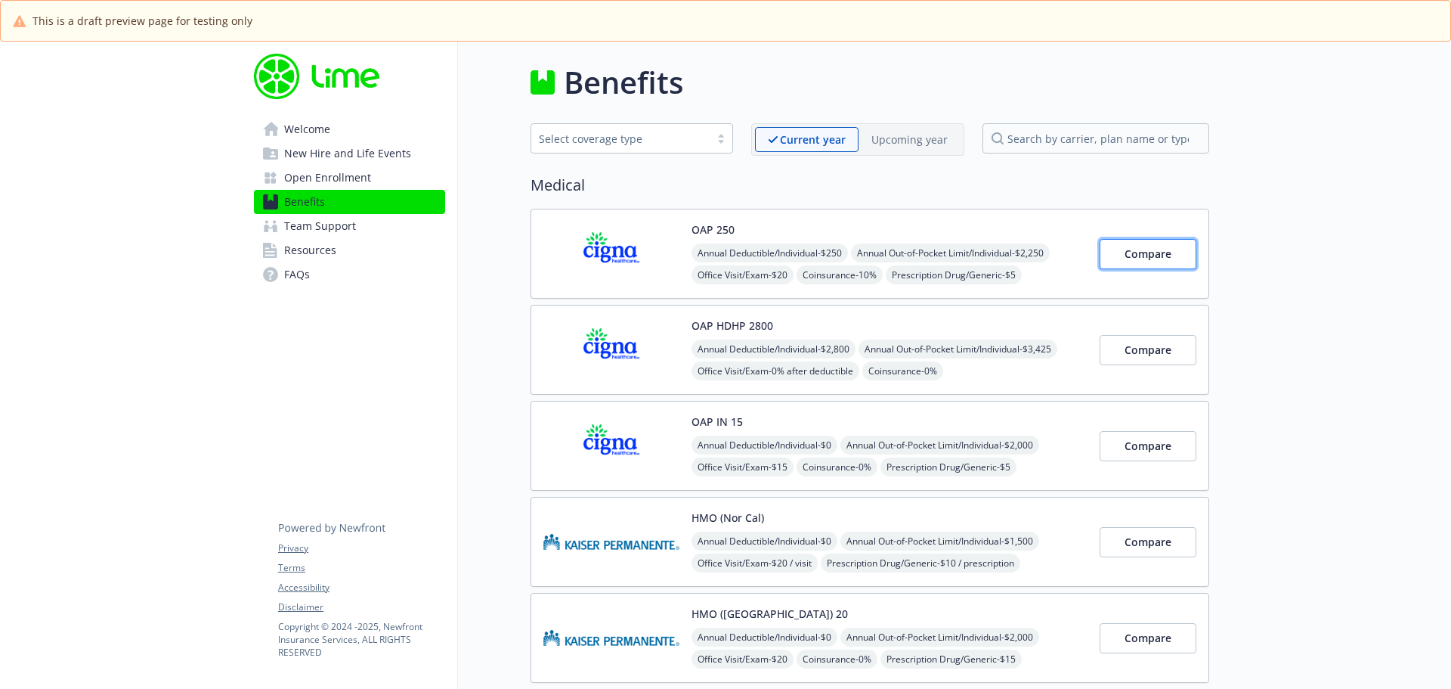
click at [1164, 258] on span "Compare" at bounding box center [1148, 253] width 47 height 14
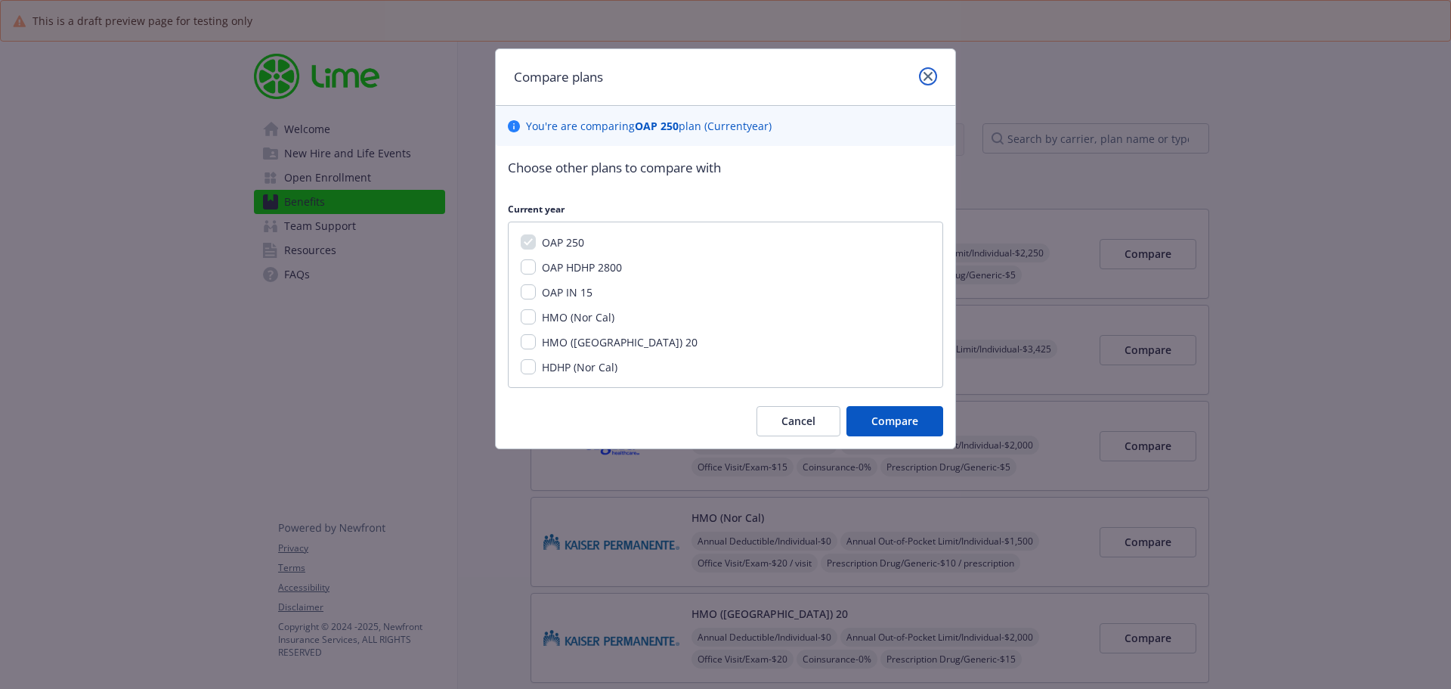
click at [923, 73] on link "close" at bounding box center [928, 76] width 18 height 18
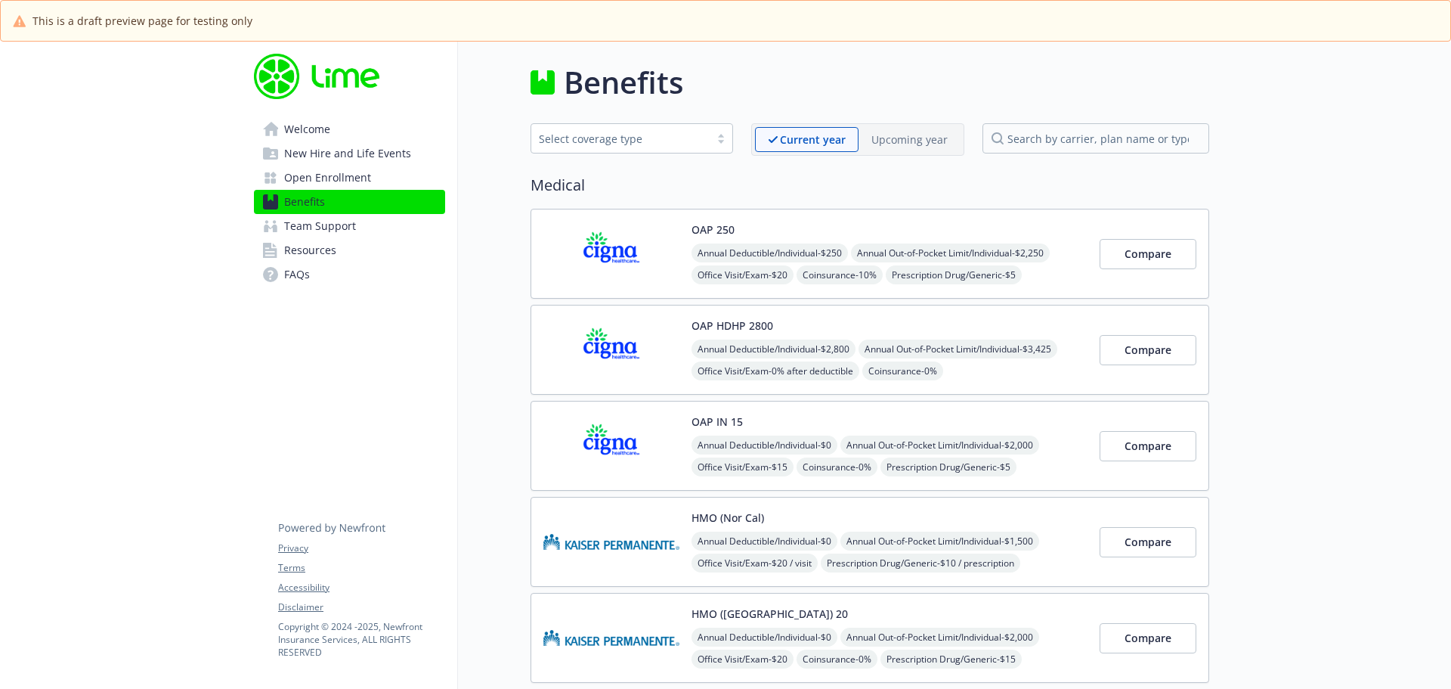
click at [618, 257] on img at bounding box center [611, 253] width 136 height 64
